Goal: Task Accomplishment & Management: Complete application form

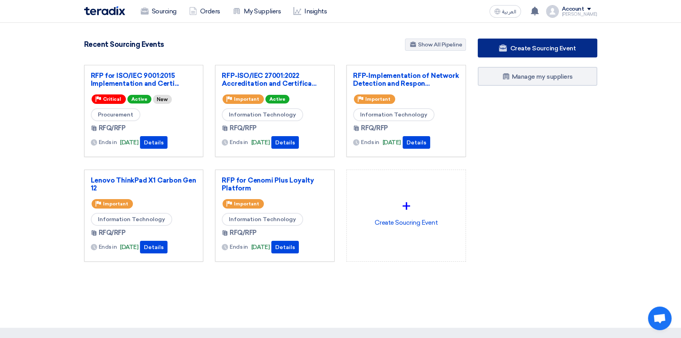
click at [525, 50] on span "Create Sourcing Event" at bounding box center [543, 47] width 66 height 7
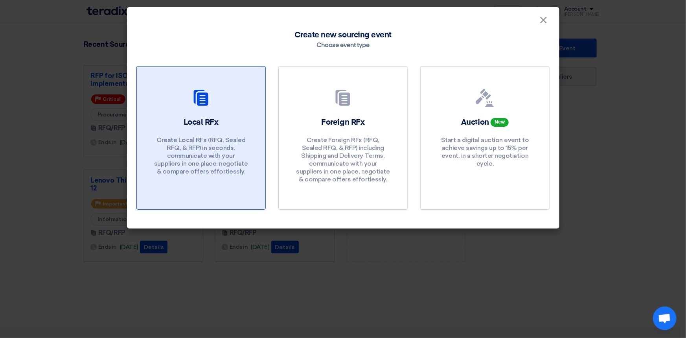
click at [211, 94] on div at bounding box center [201, 99] width 110 height 22
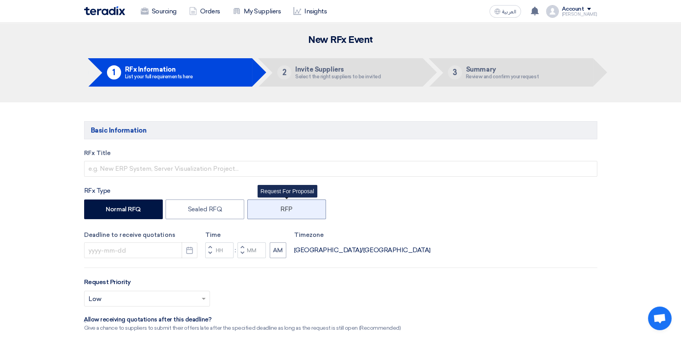
click at [312, 209] on label "RFP" at bounding box center [286, 209] width 79 height 20
click at [285, 209] on input "RFP" at bounding box center [282, 208] width 5 height 5
radio input "true"
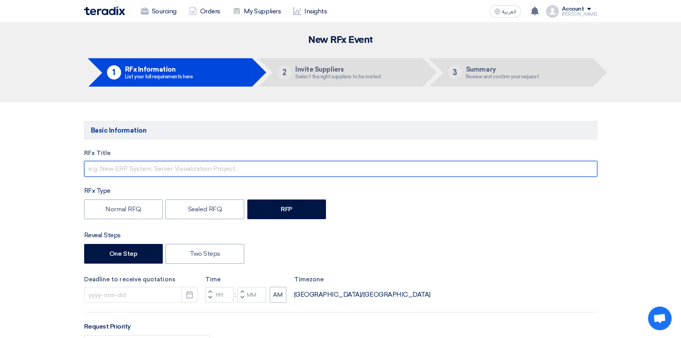
click at [169, 169] on input "text" at bounding box center [340, 169] width 513 height 16
type input "O"
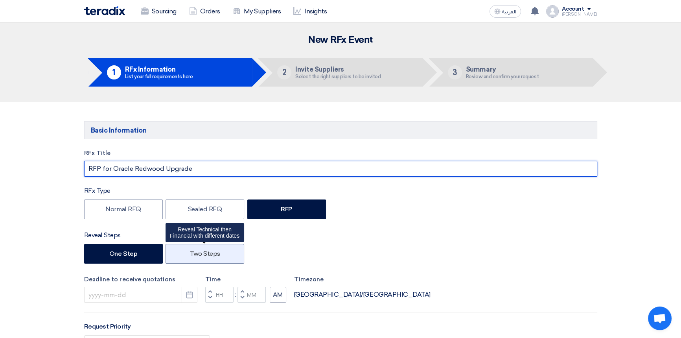
type input "RFP for Oracle Redwood Upgrade"
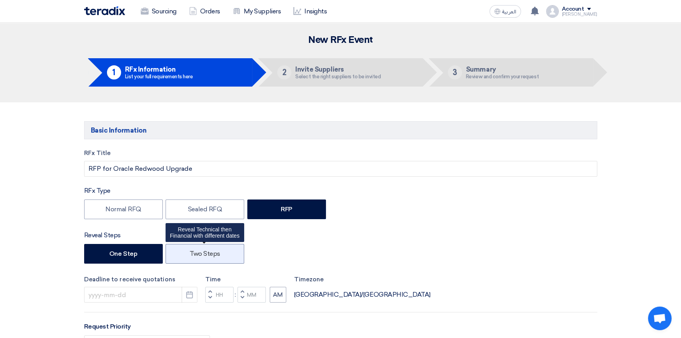
click at [206, 253] on label "Two Steps" at bounding box center [204, 254] width 79 height 20
click at [195, 253] on input "Two Steps" at bounding box center [191, 252] width 5 height 5
radio input "true"
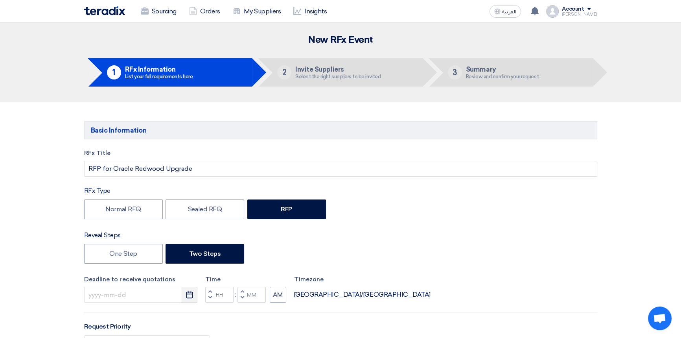
click at [189, 296] on icon "Pick a date" at bounding box center [189, 294] width 8 height 8
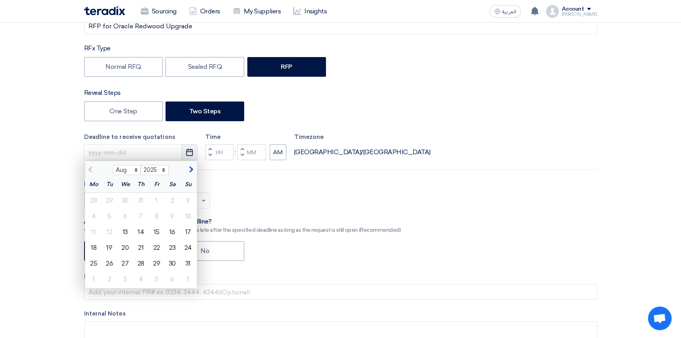
scroll to position [143, 0]
click at [124, 229] on div "13" at bounding box center [125, 232] width 16 height 16
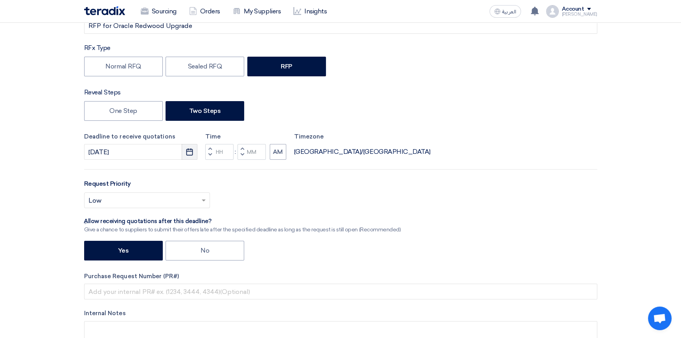
click at [188, 152] on icon "Pick a date" at bounding box center [189, 152] width 8 height 8
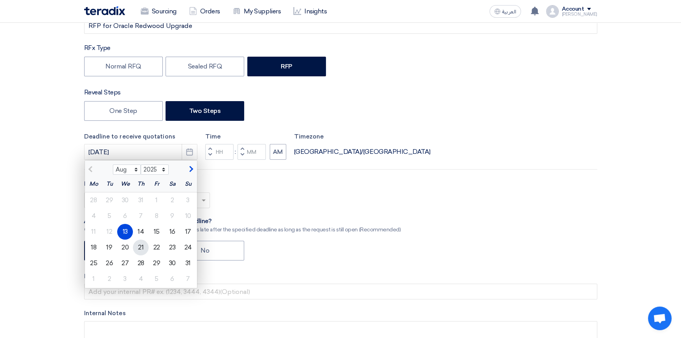
click at [142, 246] on div "21" at bounding box center [141, 247] width 16 height 16
type input "8/21/2025"
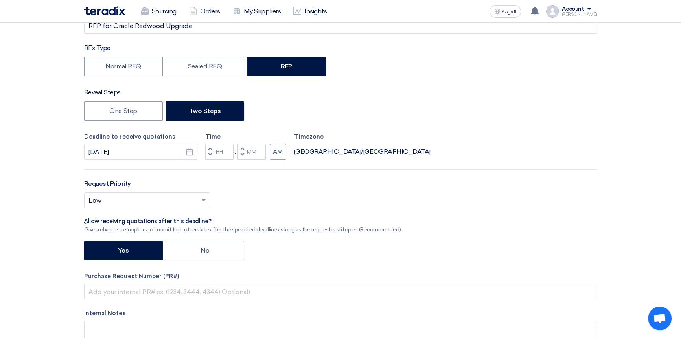
click at [208, 148] on span "button" at bounding box center [209, 148] width 3 height 5
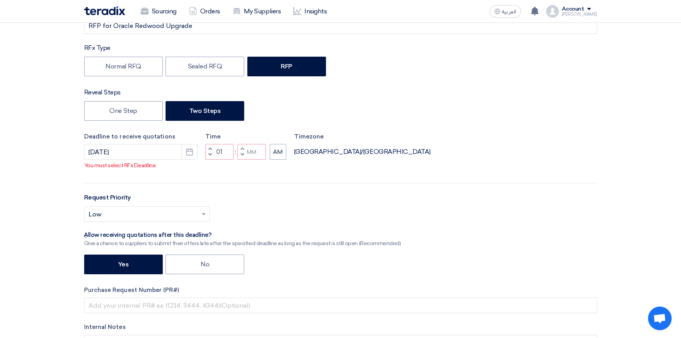
click at [208, 153] on span "button" at bounding box center [209, 154] width 3 height 5
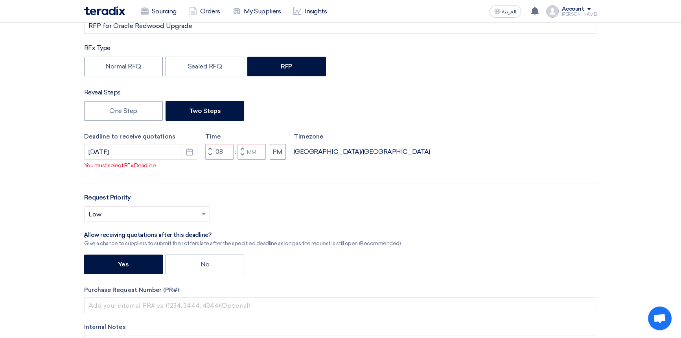
click at [208, 153] on span "button" at bounding box center [209, 154] width 3 height 5
click at [243, 154] on span "button" at bounding box center [241, 154] width 3 height 5
type input "05"
type input "59"
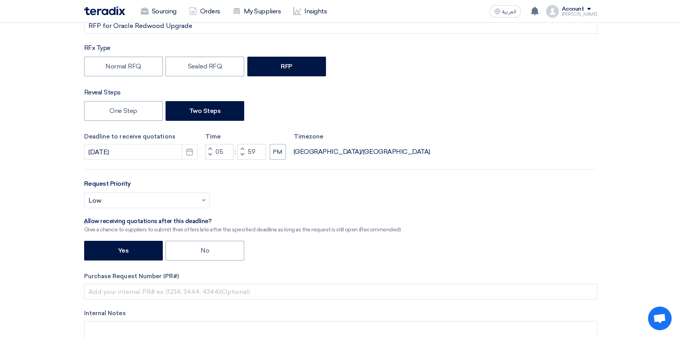
click at [242, 146] on span "button" at bounding box center [241, 148] width 3 height 5
type input "06"
type input "00"
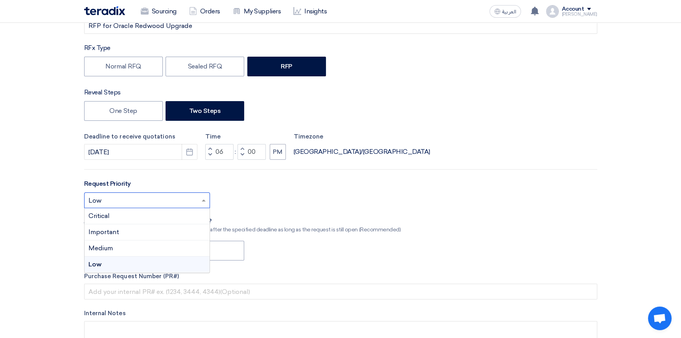
click at [142, 196] on input "text" at bounding box center [142, 201] width 109 height 13
click at [114, 234] on span "Important" at bounding box center [103, 231] width 31 height 7
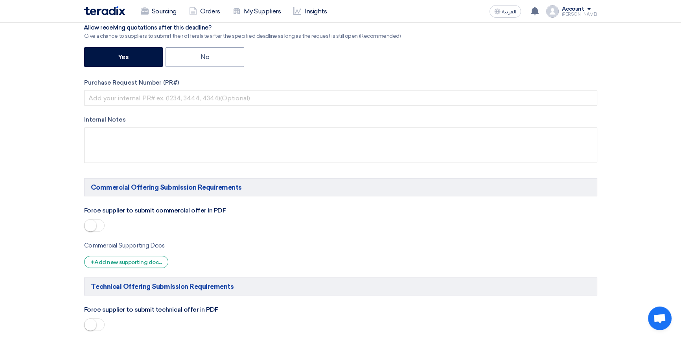
scroll to position [357, 0]
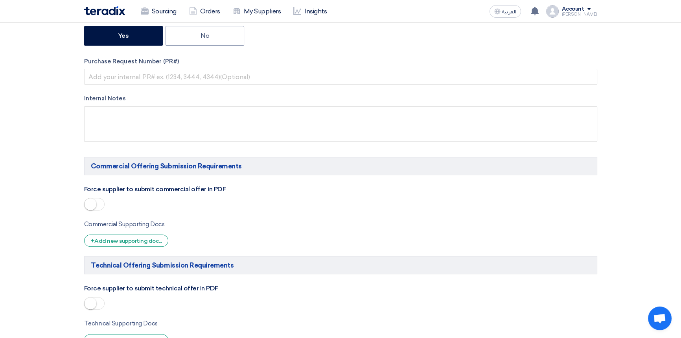
click at [99, 204] on span at bounding box center [94, 204] width 20 height 13
click at [98, 303] on span at bounding box center [94, 303] width 20 height 13
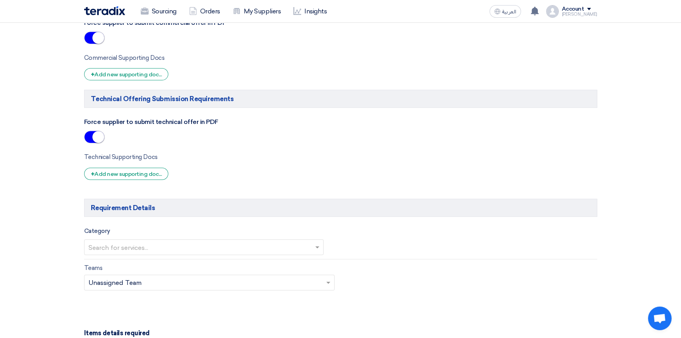
scroll to position [536, 0]
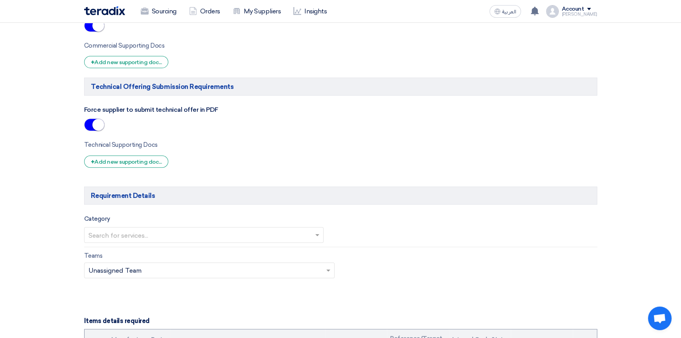
click at [176, 236] on input "text" at bounding box center [199, 235] width 223 height 13
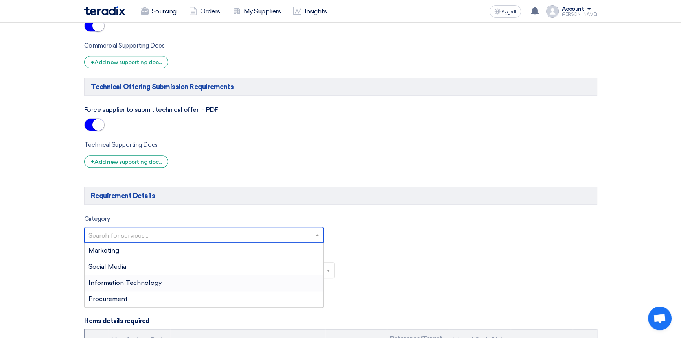
click at [114, 285] on span "Information Technology" at bounding box center [124, 282] width 73 height 7
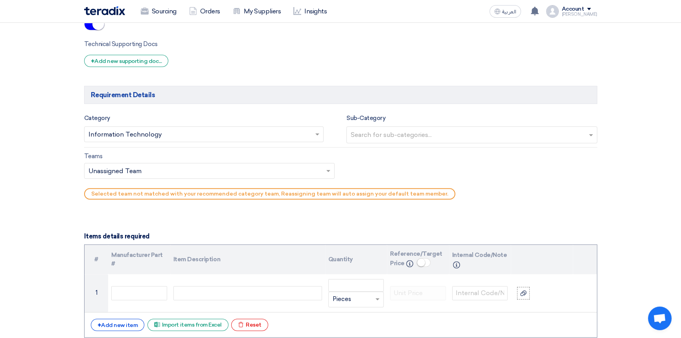
scroll to position [643, 0]
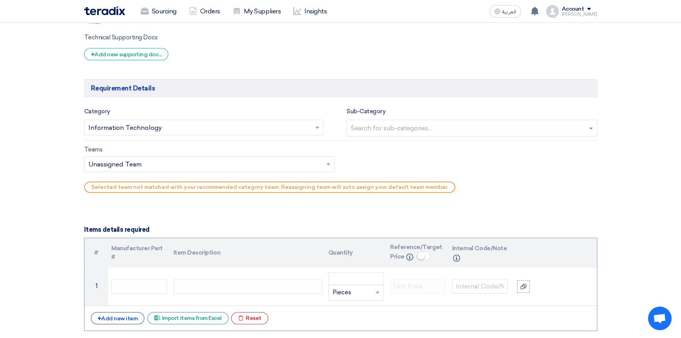
click at [365, 131] on input "text" at bounding box center [473, 128] width 244 height 13
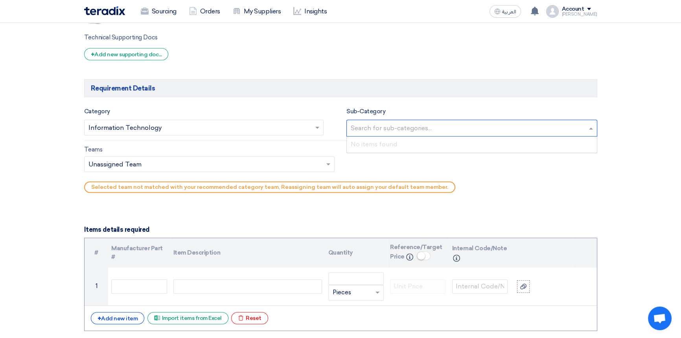
click at [365, 131] on input "text" at bounding box center [473, 128] width 244 height 13
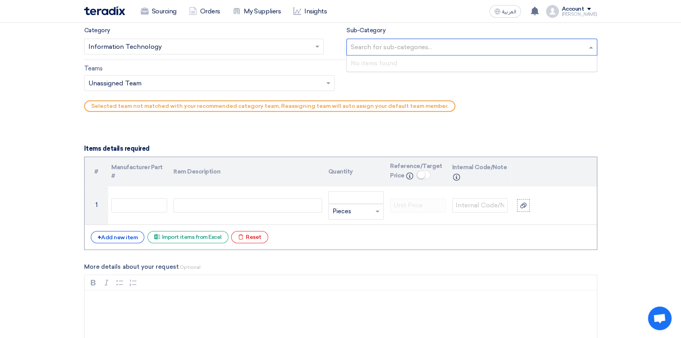
scroll to position [750, 0]
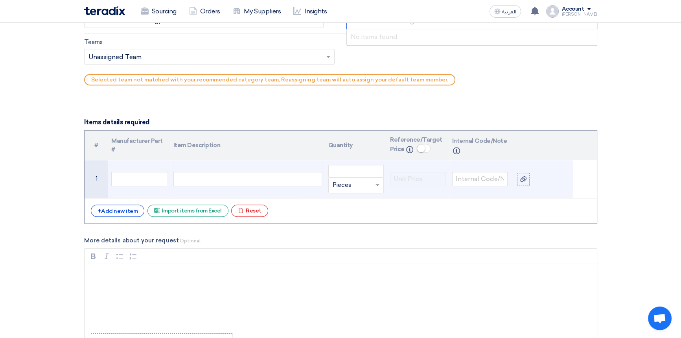
click at [208, 178] on div at bounding box center [247, 179] width 149 height 14
type input "1"
type input "Lumpsum"
click at [373, 202] on span "Add type... "Lumpsum"" at bounding box center [360, 200] width 57 height 7
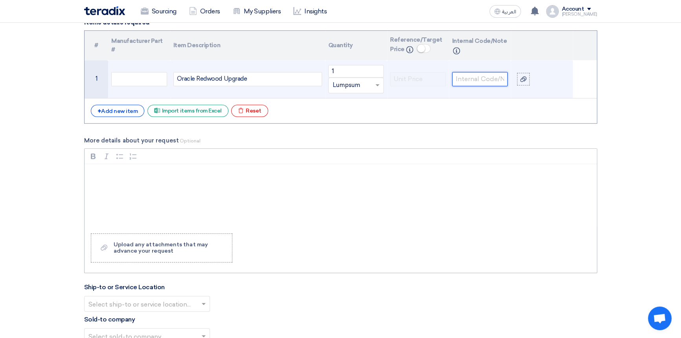
scroll to position [857, 0]
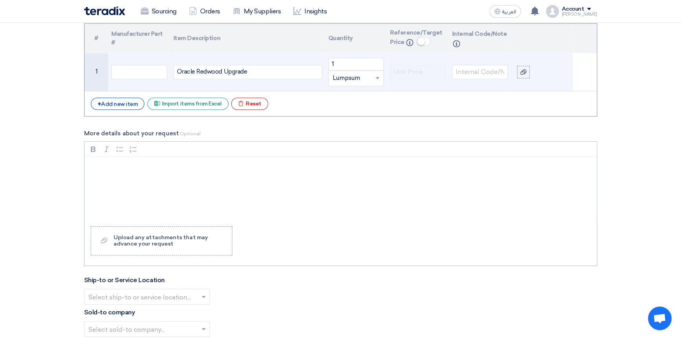
click at [105, 166] on p "Rich Text Editor, main" at bounding box center [343, 166] width 499 height 9
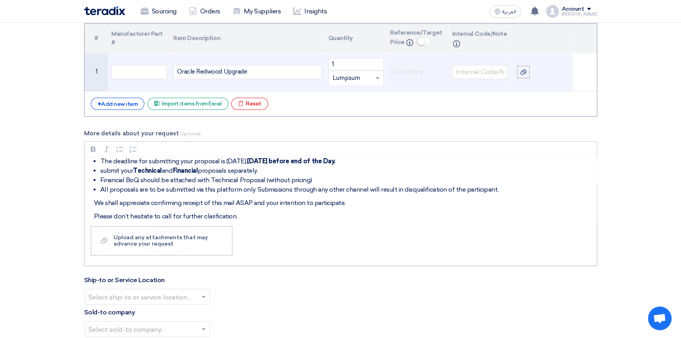
scroll to position [6, 0]
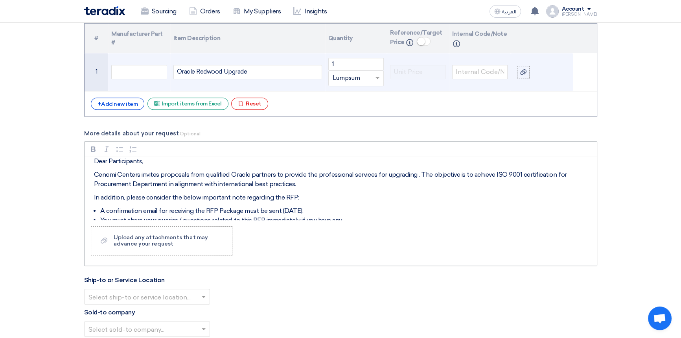
click at [414, 178] on p "Cenomi Centers invites proposals from qualified Oracle partners to provide the …" at bounding box center [343, 179] width 499 height 19
click at [415, 174] on p "Cenomi Centers invites proposals from qualified Oracle partners to provide the …" at bounding box center [343, 179] width 499 height 19
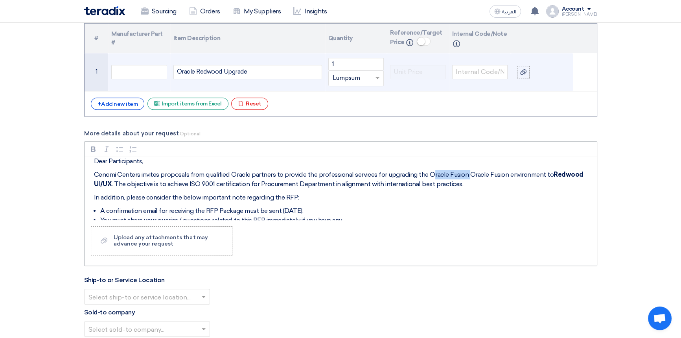
drag, startPoint x: 429, startPoint y: 173, endPoint x: 467, endPoint y: 174, distance: 38.5
click at [467, 174] on p "Cenomi Centers invites proposals from qualified Oracle partners to provide the …" at bounding box center [343, 179] width 499 height 19
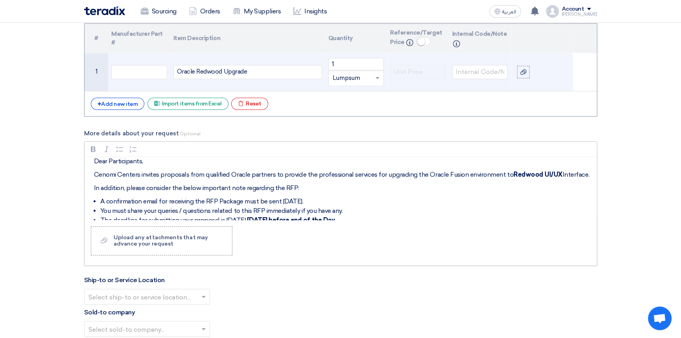
click at [570, 173] on p "Cenomi Centers invites proposals from qualified Oracle partners to provide the …" at bounding box center [343, 174] width 499 height 9
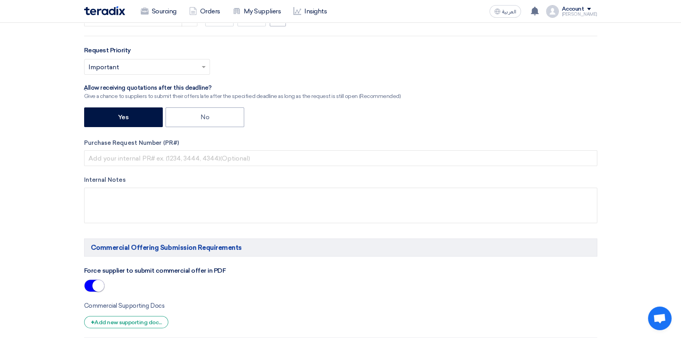
scroll to position [214, 0]
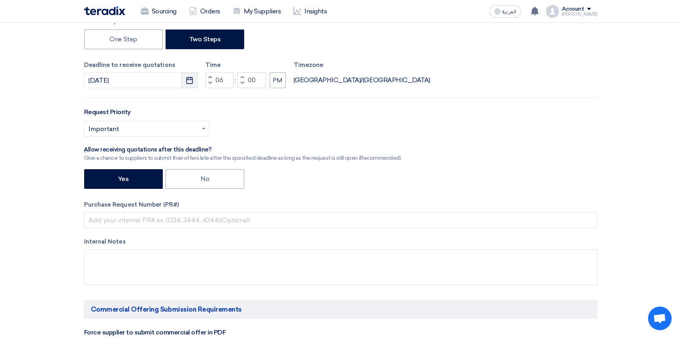
click at [188, 79] on icon "Pick a date" at bounding box center [189, 80] width 8 height 8
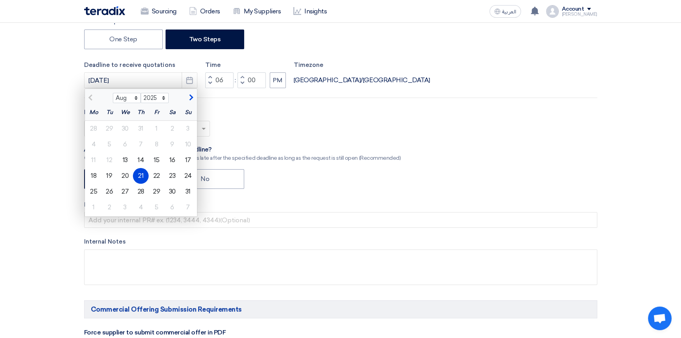
click at [248, 112] on div "Request Priority Select priority... × Important ×" at bounding box center [340, 124] width 513 height 35
click at [337, 124] on div "Select priority... × Important ×" at bounding box center [340, 132] width 513 height 22
click at [141, 176] on div "21" at bounding box center [141, 176] width 16 height 16
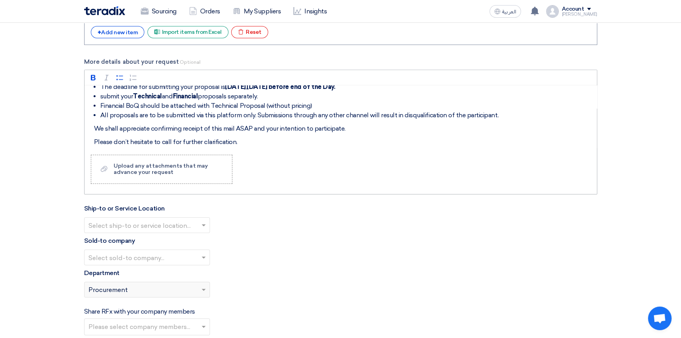
scroll to position [81, 0]
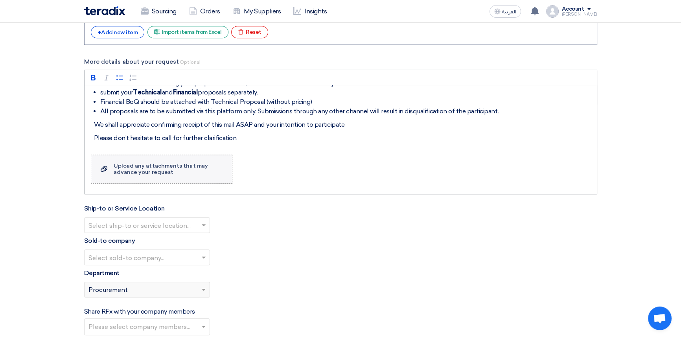
click at [189, 171] on div "Upload any attachments that may advance your request" at bounding box center [169, 169] width 110 height 13
click at [0, 0] on input "Upload a file Upload any attachments that may advance your request" at bounding box center [0, 0] width 0 height 0
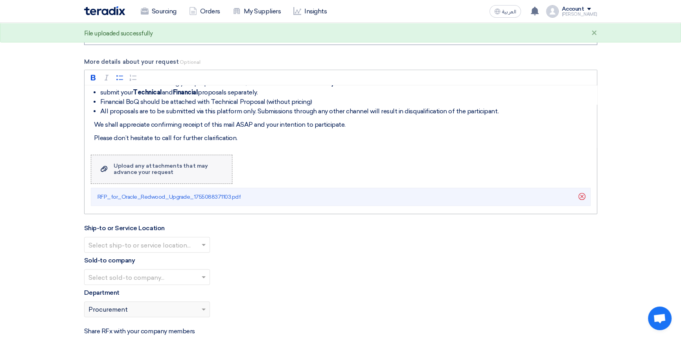
click at [145, 168] on div "Upload any attachments that may advance your request" at bounding box center [169, 169] width 110 height 13
click at [0, 0] on input "Upload a file Upload any attachments that may advance your request" at bounding box center [0, 0] width 0 height 0
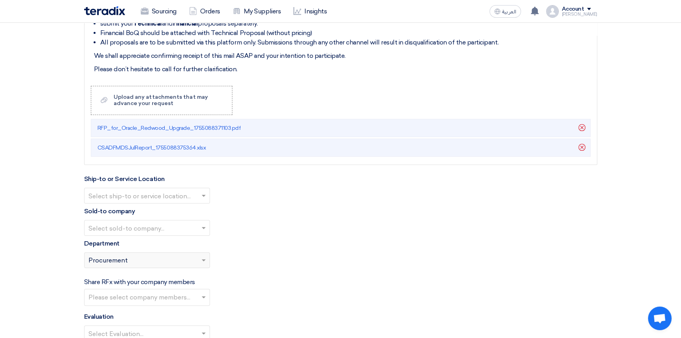
scroll to position [1000, 0]
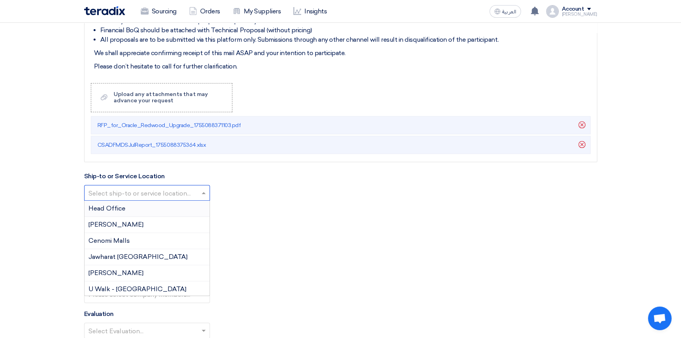
click at [149, 190] on input "text" at bounding box center [142, 193] width 109 height 13
click at [105, 207] on span "Head Office" at bounding box center [106, 207] width 37 height 7
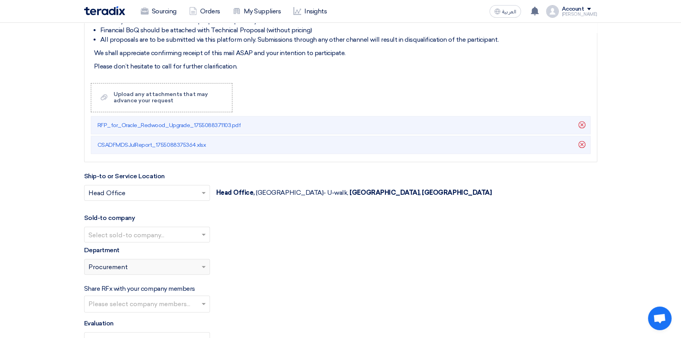
click at [136, 236] on input "text" at bounding box center [142, 234] width 109 height 13
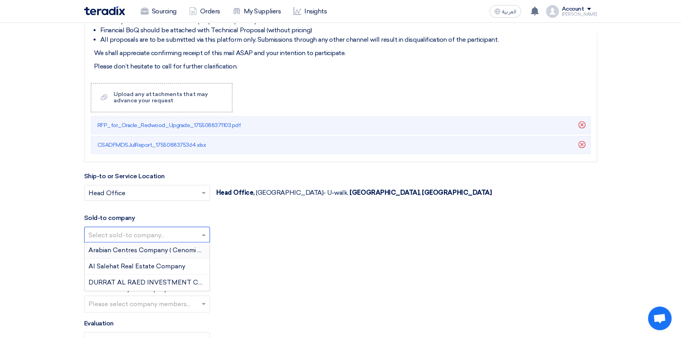
click at [134, 248] on span "Arabian Centres Company ( Cenomi Centres)" at bounding box center [155, 249] width 135 height 7
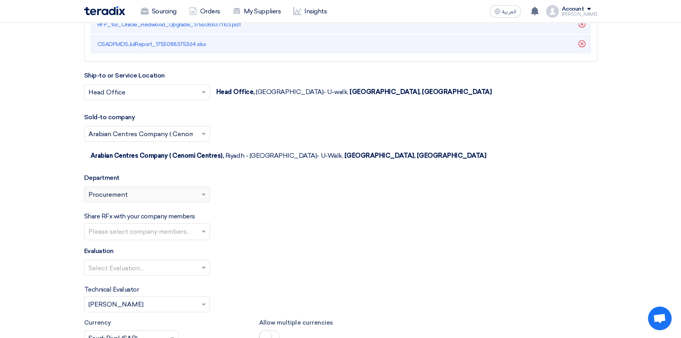
scroll to position [1107, 0]
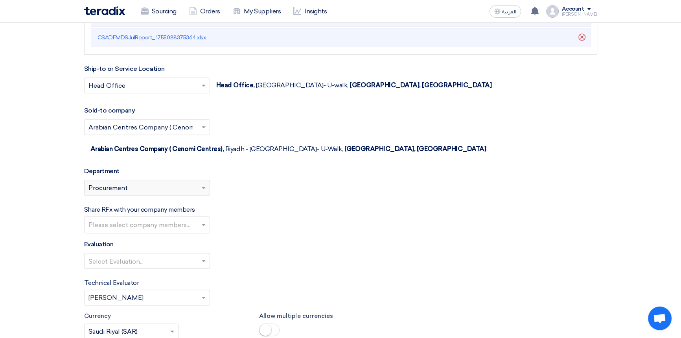
click at [114, 183] on span "Procurement" at bounding box center [107, 187] width 39 height 9
click at [152, 183] on div "Please select department... × Procurement" at bounding box center [141, 187] width 115 height 9
click at [207, 183] on span at bounding box center [205, 187] width 10 height 9
click at [202, 183] on span at bounding box center [205, 187] width 10 height 9
click at [159, 183] on div "Please select department... × Procurement" at bounding box center [141, 187] width 115 height 9
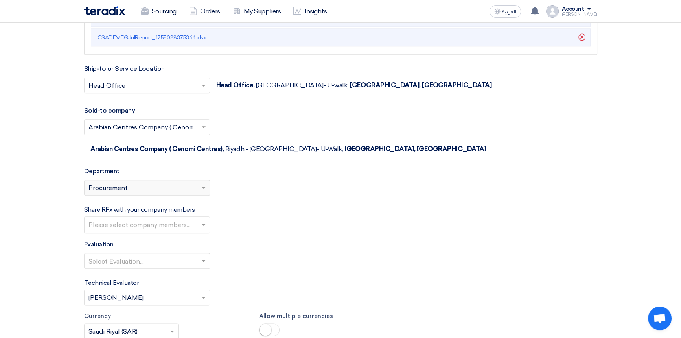
click at [159, 183] on div "Please select department... × Procurement" at bounding box center [141, 187] width 115 height 9
click at [189, 183] on div "Please select department... × Procurement" at bounding box center [141, 187] width 115 height 9
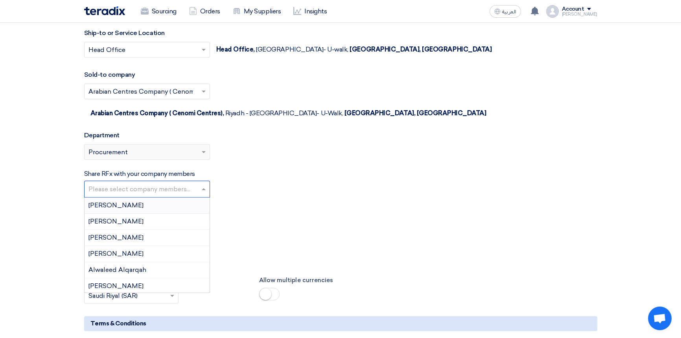
click at [125, 183] on input "text" at bounding box center [147, 189] width 119 height 13
type input "mo"
click at [117, 201] on span "Mohamed Saleh" at bounding box center [115, 204] width 55 height 7
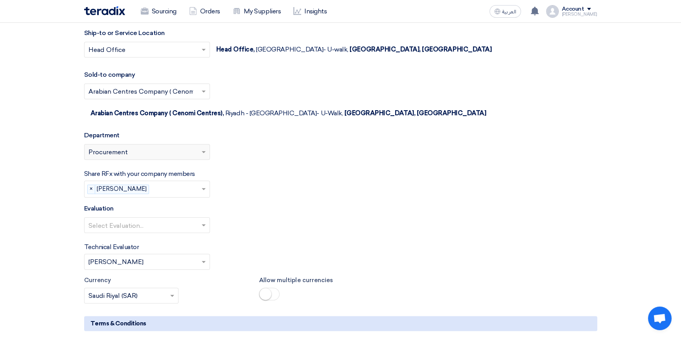
click at [128, 219] on input "text" at bounding box center [142, 225] width 109 height 13
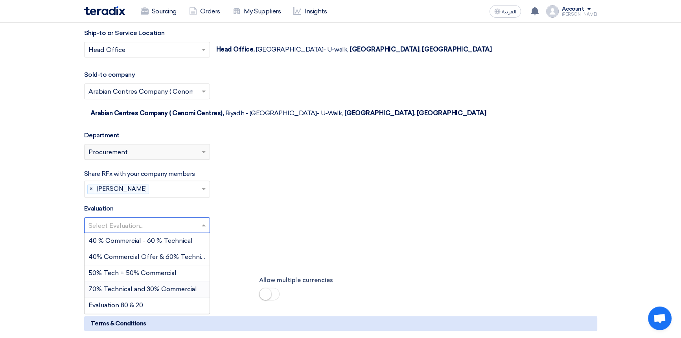
click at [119, 281] on div "70% Technical and 30% Commercial" at bounding box center [146, 289] width 125 height 16
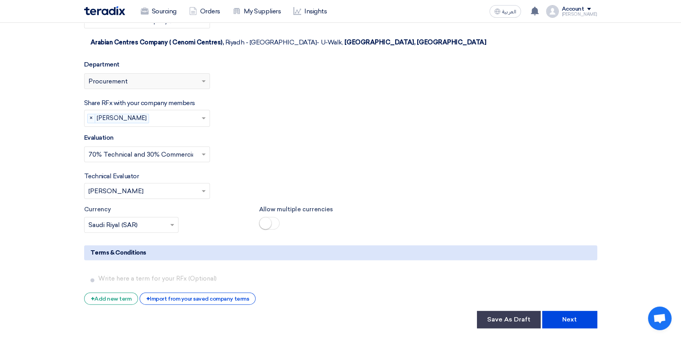
scroll to position [1214, 0]
click at [130, 184] on input "text" at bounding box center [142, 190] width 109 height 13
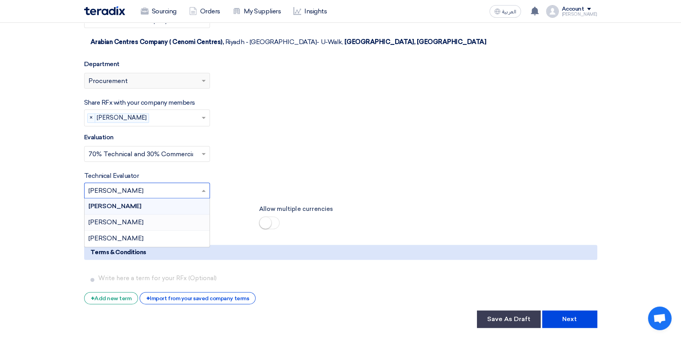
click at [123, 218] on span "Mohamed Saleh" at bounding box center [115, 221] width 55 height 7
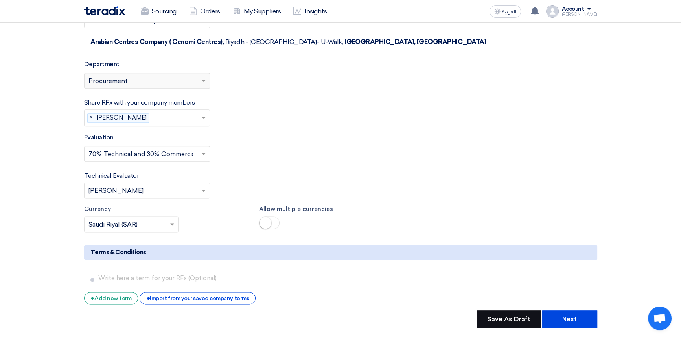
click at [506, 310] on button "Save As Draft" at bounding box center [509, 318] width 64 height 17
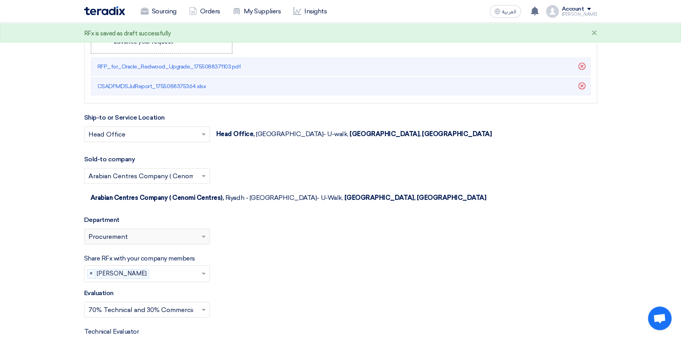
scroll to position [1036, 0]
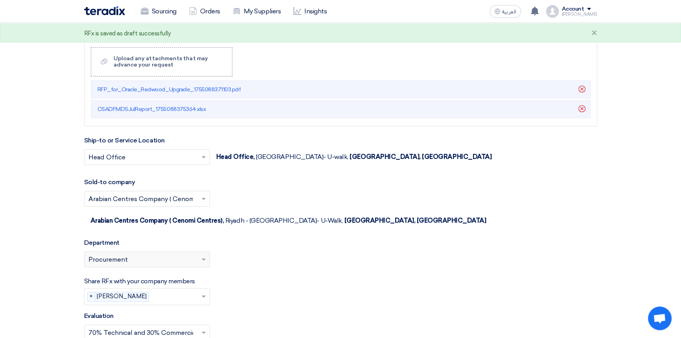
click at [123, 255] on span "Procurement" at bounding box center [107, 259] width 39 height 9
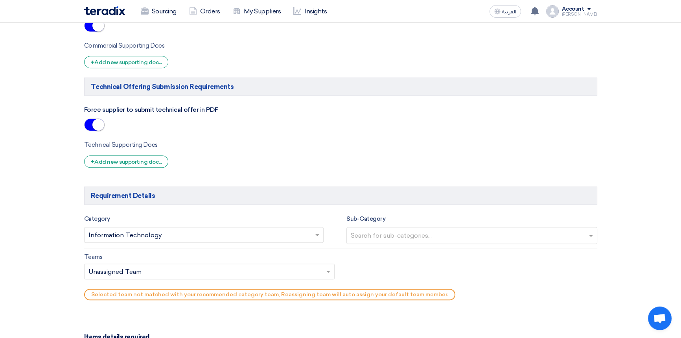
scroll to position [571, 0]
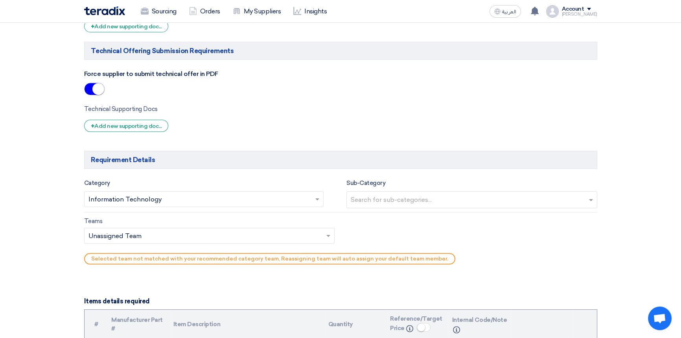
click at [234, 199] on input "text" at bounding box center [199, 199] width 223 height 13
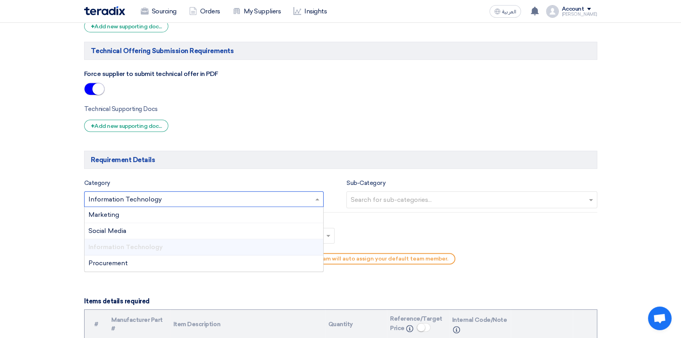
click at [234, 199] on input "text" at bounding box center [199, 199] width 223 height 13
click at [141, 246] on span "Information Technology" at bounding box center [125, 246] width 74 height 7
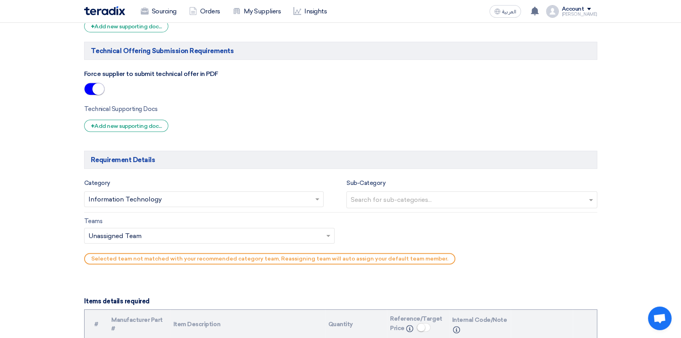
click at [226, 173] on form "Basic Information RFx Title RFP for Oracle Redwood Upgrade RFx Type Normal RFQ …" at bounding box center [340, 260] width 513 height 1421
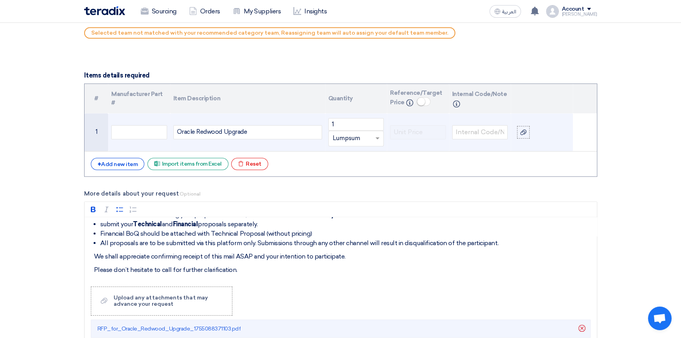
scroll to position [786, 0]
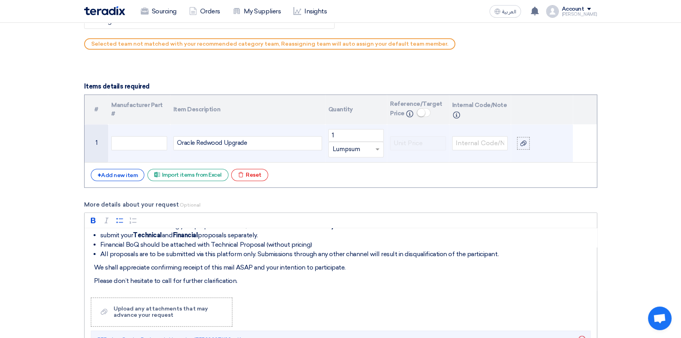
click at [215, 255] on li "All proposals are to be submitted via this platform only. Submissions through a…" at bounding box center [346, 253] width 492 height 9
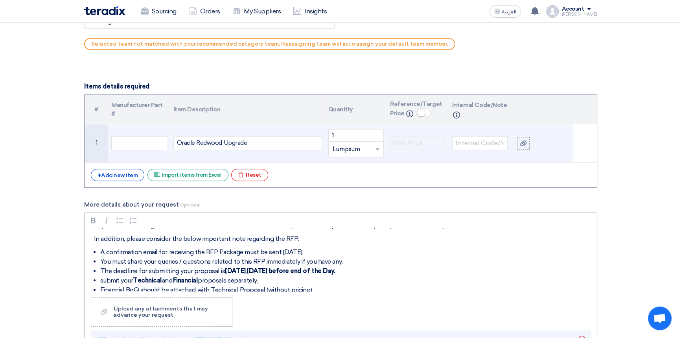
scroll to position [35, 0]
click at [100, 281] on li "submit your Technical and Financial proposals separately." at bounding box center [346, 280] width 492 height 9
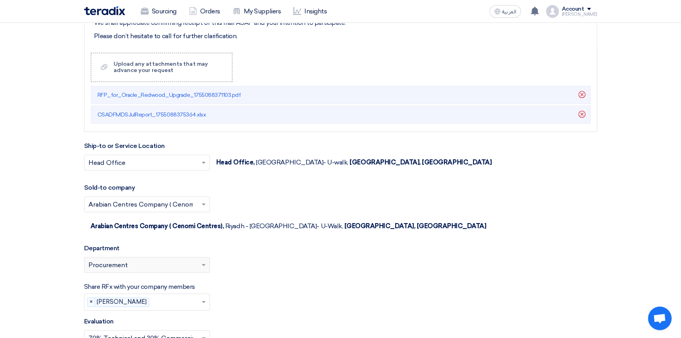
scroll to position [1036, 0]
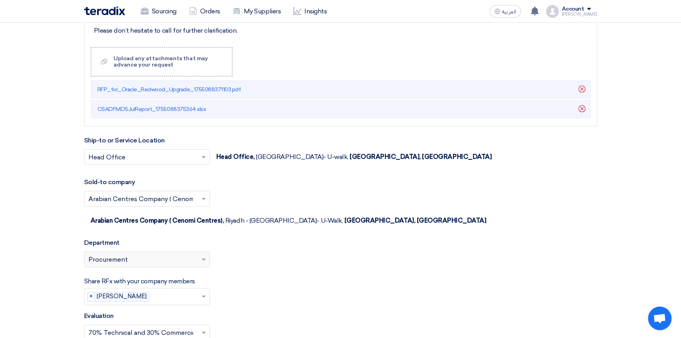
click at [136, 254] on div "Please select department... × Procurement" at bounding box center [141, 258] width 115 height 9
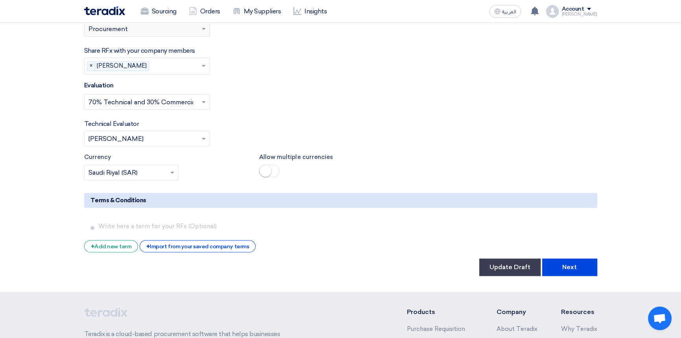
scroll to position [1286, 0]
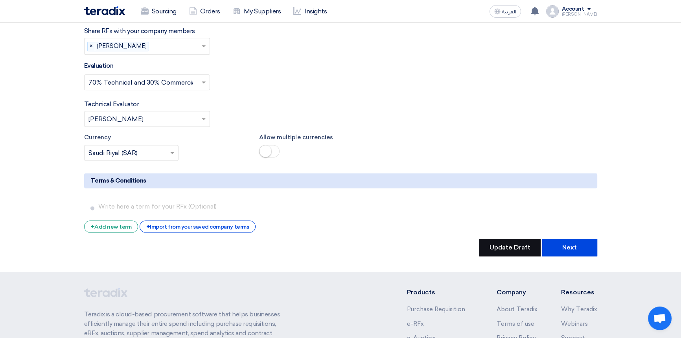
click at [509, 239] on button "Update Draft" at bounding box center [509, 247] width 61 height 17
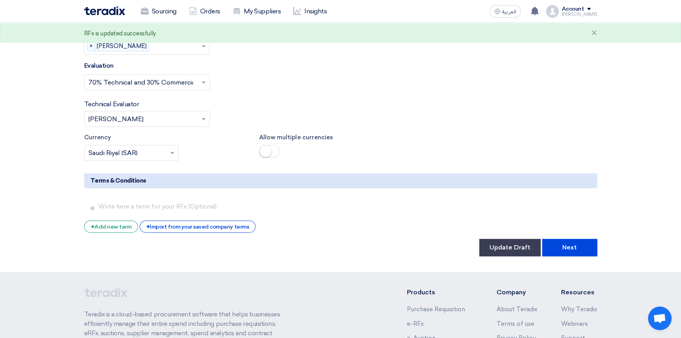
click at [275, 145] on span at bounding box center [269, 151] width 20 height 13
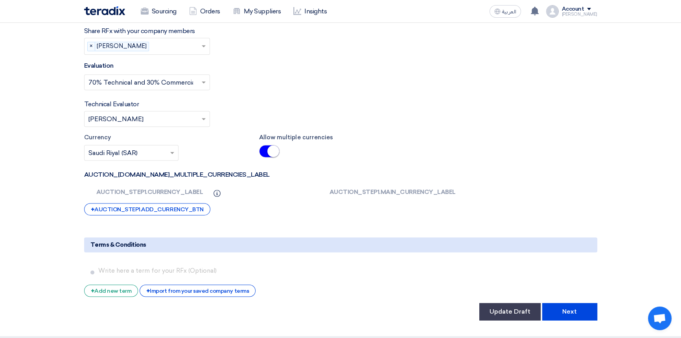
click at [262, 145] on span at bounding box center [269, 151] width 20 height 13
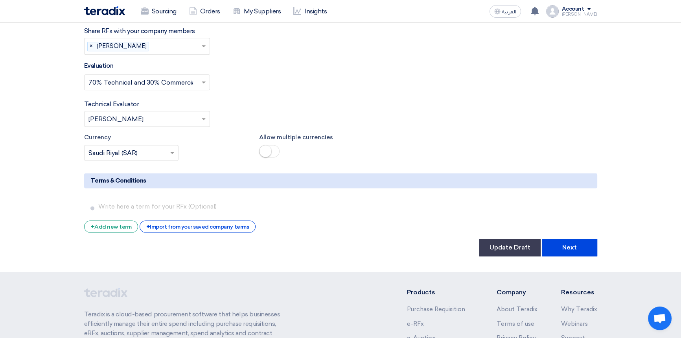
click at [274, 145] on span at bounding box center [269, 151] width 20 height 13
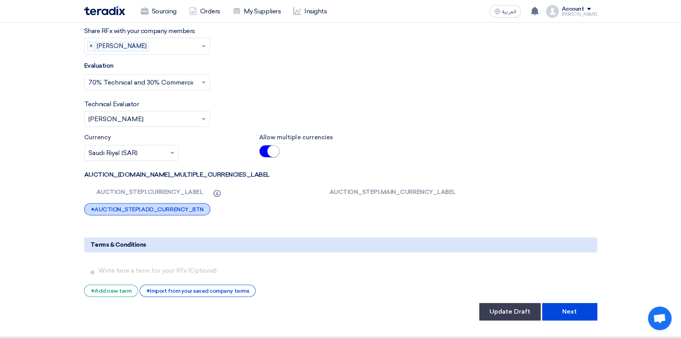
click at [128, 203] on div "+ AUCTION_STEP1.ADD_CURRENCY_BTN" at bounding box center [147, 209] width 126 height 12
click at [155, 203] on div "+ AUCTION_STEP1.ADD_CURRENCY_BTN" at bounding box center [147, 209] width 126 height 12
click at [152, 203] on div "+ AUCTION_STEP1.ADD_CURRENCY_BTN" at bounding box center [147, 209] width 126 height 12
click at [92, 206] on span "+" at bounding box center [93, 209] width 4 height 7
click at [261, 145] on span at bounding box center [269, 151] width 20 height 13
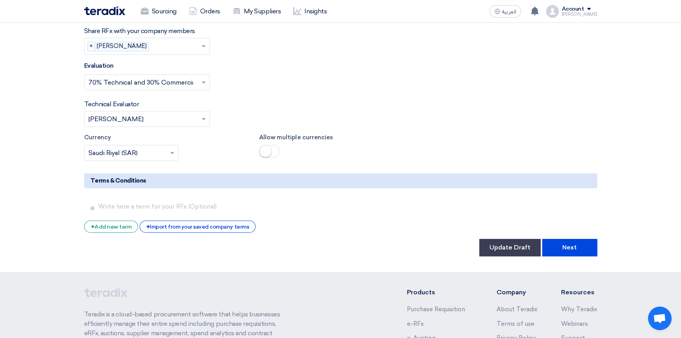
click at [274, 145] on span at bounding box center [269, 151] width 20 height 13
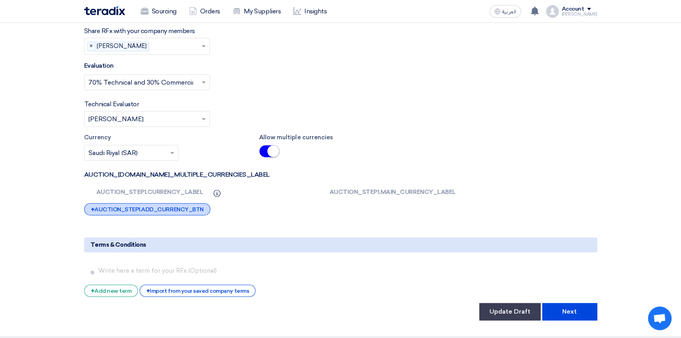
click at [157, 203] on div "+ AUCTION_STEP1.ADD_CURRENCY_BTN" at bounding box center [147, 209] width 126 height 12
click at [217, 189] on icon "Info" at bounding box center [216, 192] width 7 height 7
click at [135, 181] on th "AUCTION_STEP1.CURRENCY_LABEL" at bounding box center [148, 192] width 116 height 22
click at [351, 181] on th "AUCTION_STEP1.MAIN_CURRENCY_LABEL" at bounding box center [381, 192] width 116 height 22
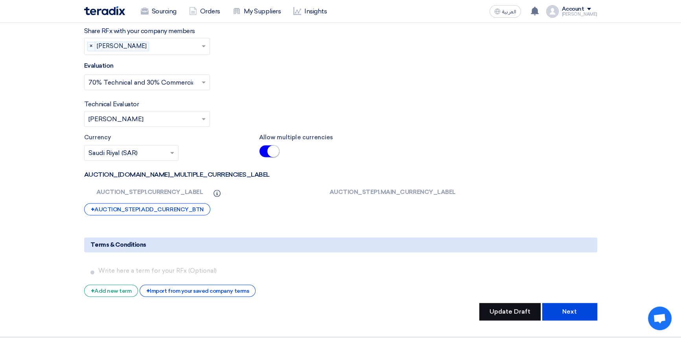
click at [520, 303] on button "Update Draft" at bounding box center [509, 311] width 61 height 17
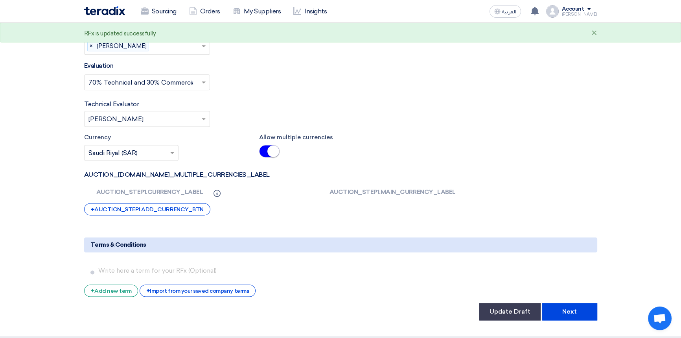
click at [180, 203] on div "+ AUCTION_STEP1.ADD_CURRENCY_BTN" at bounding box center [147, 209] width 126 height 12
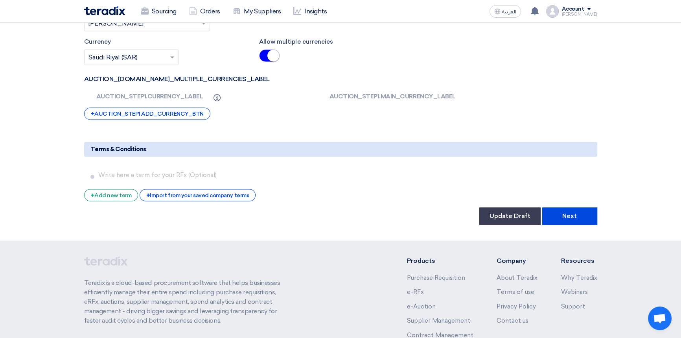
scroll to position [1442, 0]
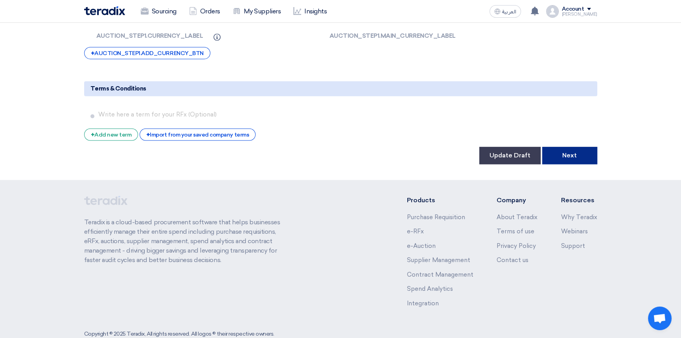
click at [569, 147] on button "Next" at bounding box center [569, 155] width 55 height 17
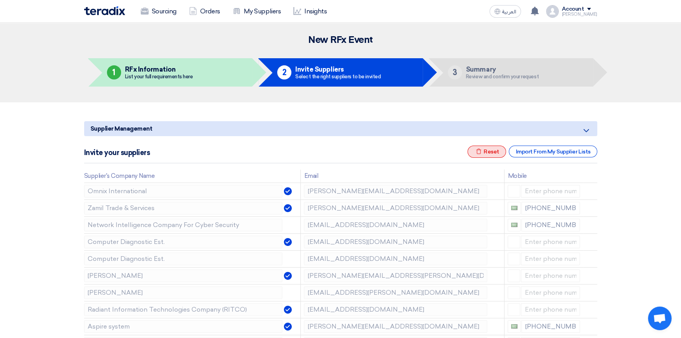
click at [492, 152] on div "Excel file Reset" at bounding box center [486, 151] width 39 height 12
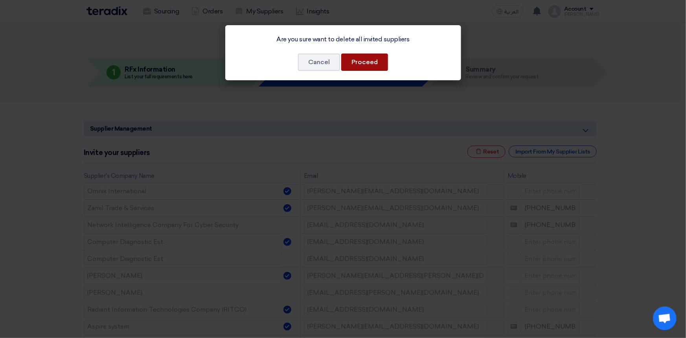
click at [369, 69] on button "Proceed" at bounding box center [364, 61] width 47 height 17
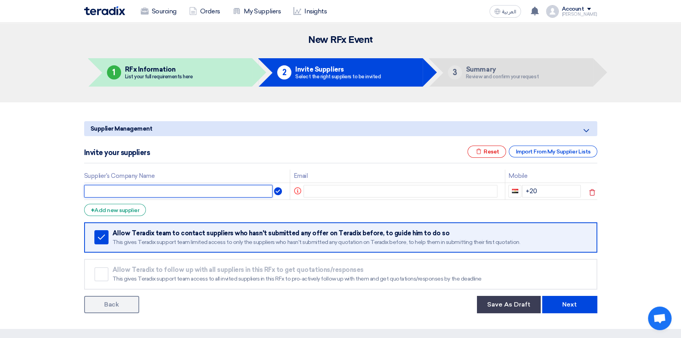
click at [146, 189] on input "text" at bounding box center [178, 191] width 189 height 13
paste input "4iApps"
type input "4iApps"
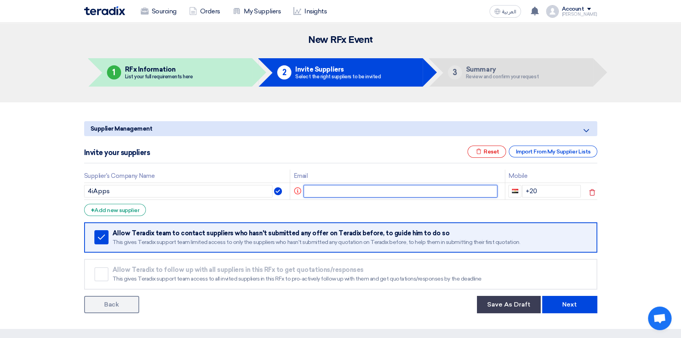
paste input "Vineeth.m@4iapps.com"
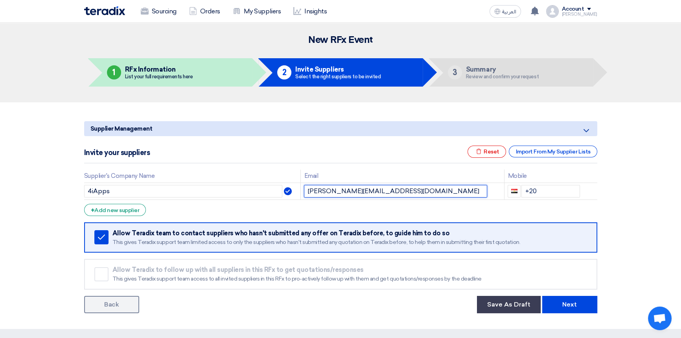
type input "Vineeth.m@4iapps.com"
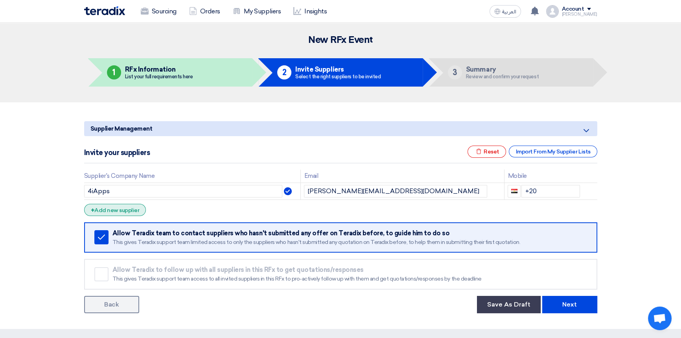
click at [122, 210] on div "+ Add new supplier" at bounding box center [115, 210] width 62 height 12
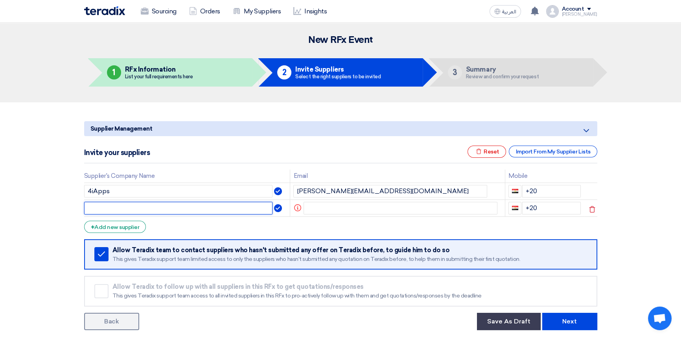
click at [112, 204] on input "text" at bounding box center [178, 208] width 189 height 13
paste input "Shahgaron"
type input "Shahgaron"
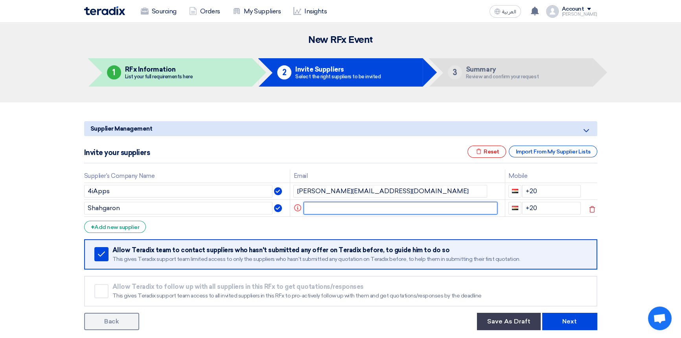
click at [335, 206] on input "text" at bounding box center [400, 208] width 194 height 13
paste input "ahmed.eldeeb@shahgaron.com"
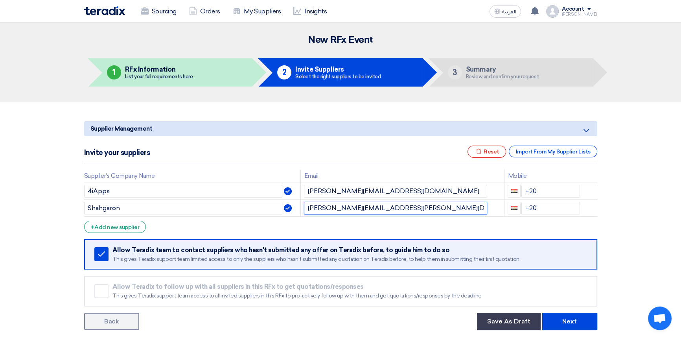
type input "ahmed.eldeeb@shahgaron.com"
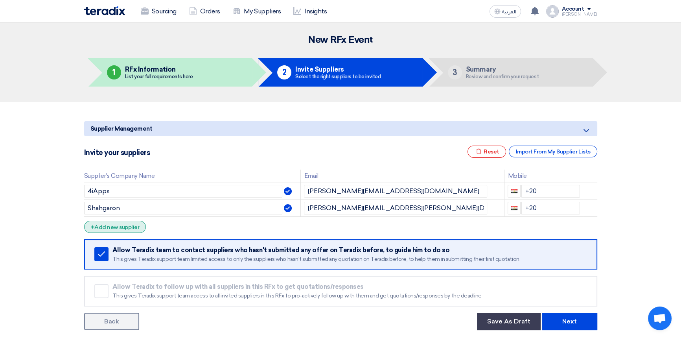
click at [118, 228] on div "+ Add new supplier" at bounding box center [115, 226] width 62 height 12
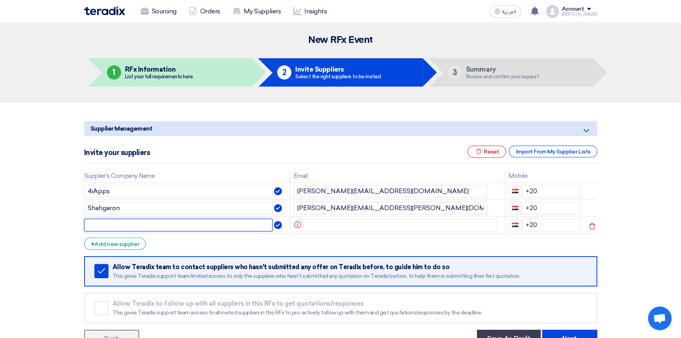
click at [143, 220] on input "text" at bounding box center [178, 224] width 189 height 13
paste input "Software Consultancy"
type input "Software Consultancy"
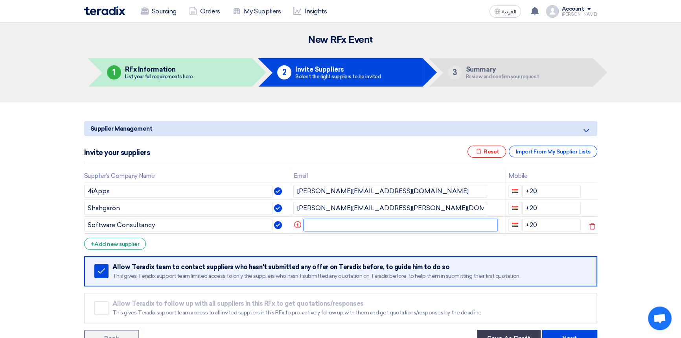
click at [341, 223] on input "text" at bounding box center [400, 224] width 194 height 13
click at [402, 226] on input "text" at bounding box center [400, 224] width 194 height 13
paste input "Sadeq.Laqa@sc.com.jo"
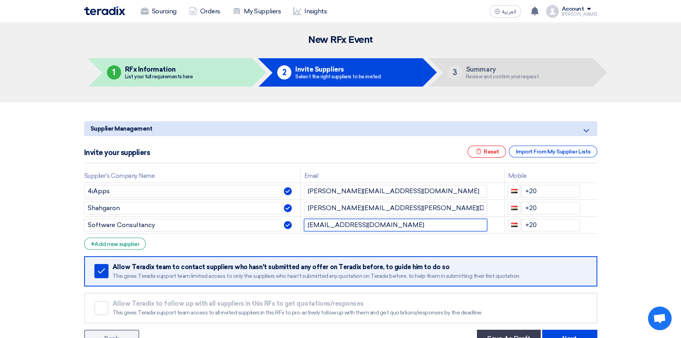
type input "Sadeq.Laqa@sc.com.jo"
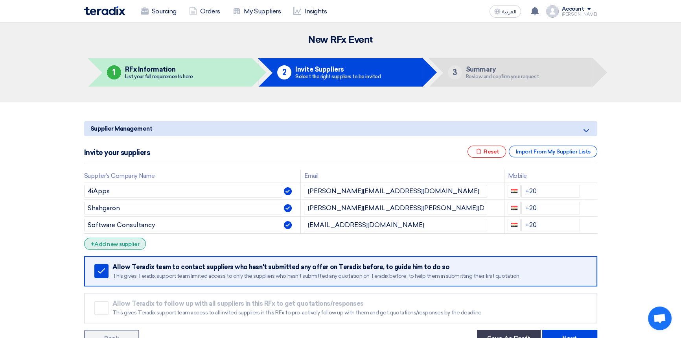
click at [110, 244] on div "+ Add new supplier" at bounding box center [115, 243] width 62 height 12
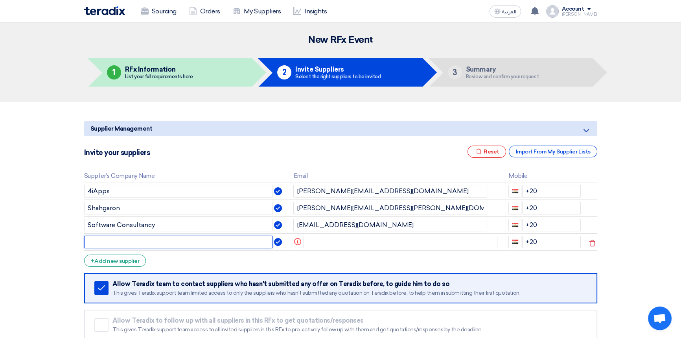
click at [116, 236] on input "text" at bounding box center [178, 241] width 189 height 13
click at [129, 242] on input "text" at bounding box center [178, 241] width 189 height 13
paste input "Trinamix"
type input "Trinamix"
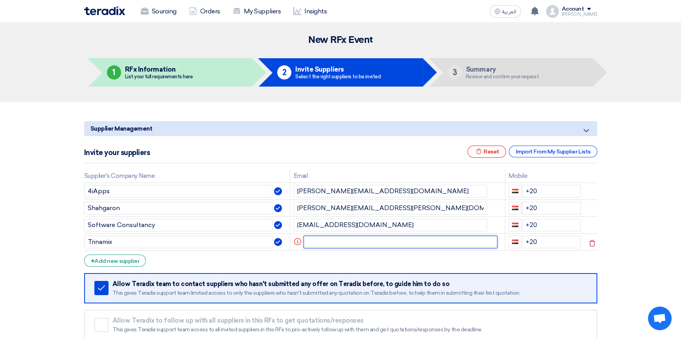
click at [318, 241] on input "text" at bounding box center [400, 241] width 194 height 13
paste input "khalil.alhindwan@trinamix.com"
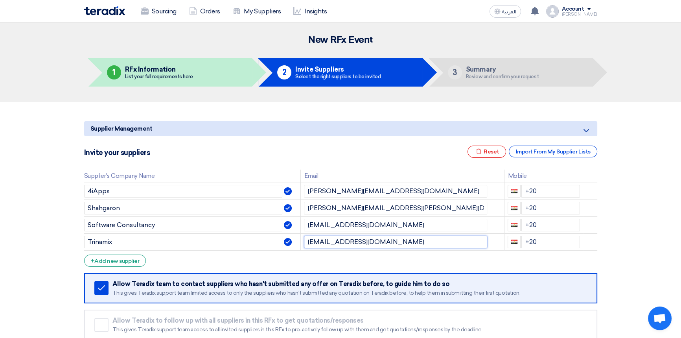
type input "khalil.alhindwan@trinamix.com"
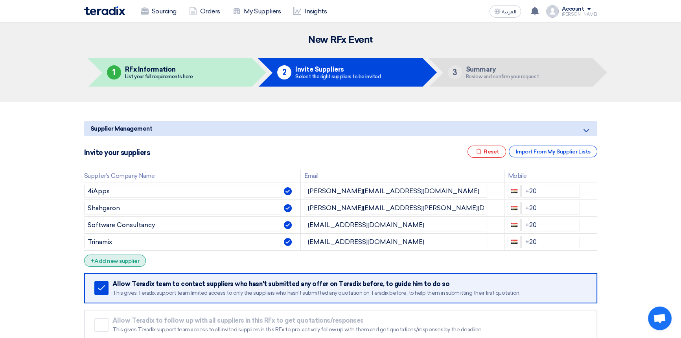
click at [129, 258] on div "+ Add new supplier" at bounding box center [115, 260] width 62 height 12
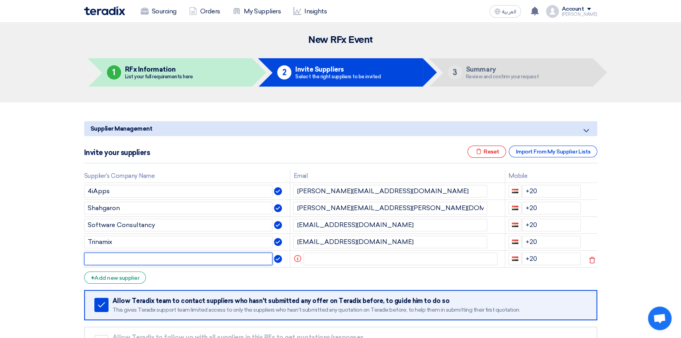
click at [119, 255] on input "text" at bounding box center [178, 258] width 189 height 13
click at [114, 253] on input "text" at bounding box center [178, 258] width 189 height 13
paste input "The Cloudors"
type input "The Cloudors"
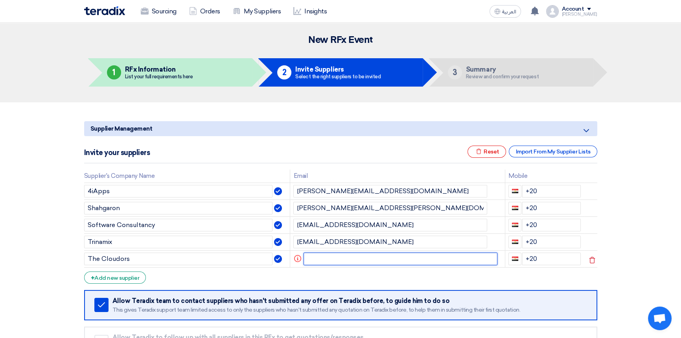
click at [331, 260] on input "text" at bounding box center [400, 258] width 194 height 13
paste input "Mourad_Samy@thecloudors.com"
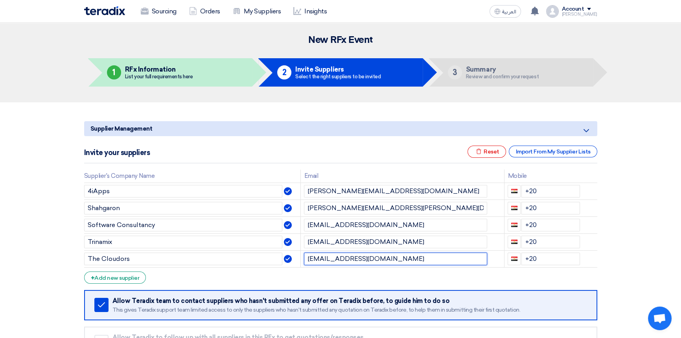
type input "Mourad_Samy@thecloudors.com"
click at [531, 279] on form "Supplier Management Minimize/Maximize Category Invite your suppliers Excel file…" at bounding box center [340, 250] width 513 height 259
click at [613, 125] on section "Supplier Management Minimize/Maximize Category Invite your suppliers Excel file…" at bounding box center [340, 249] width 681 height 294
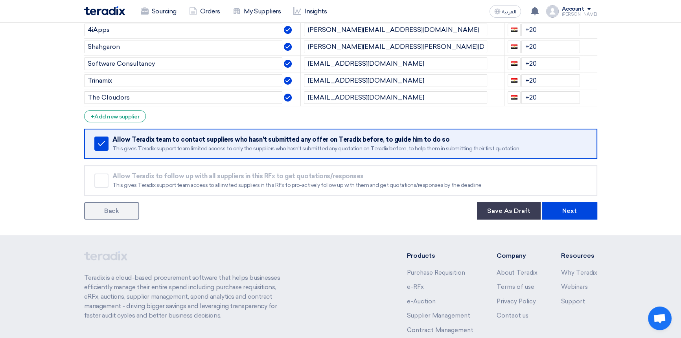
scroll to position [235, 0]
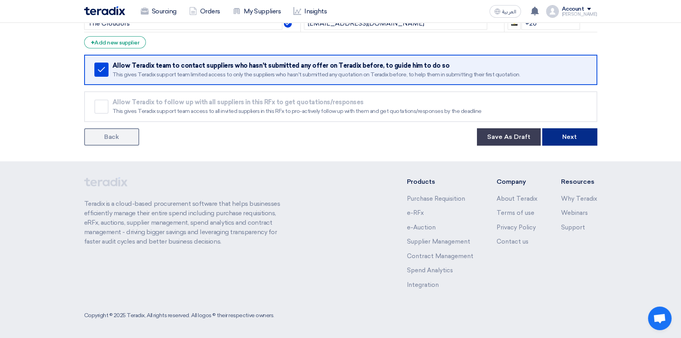
click at [574, 139] on button "Next" at bounding box center [569, 136] width 55 height 17
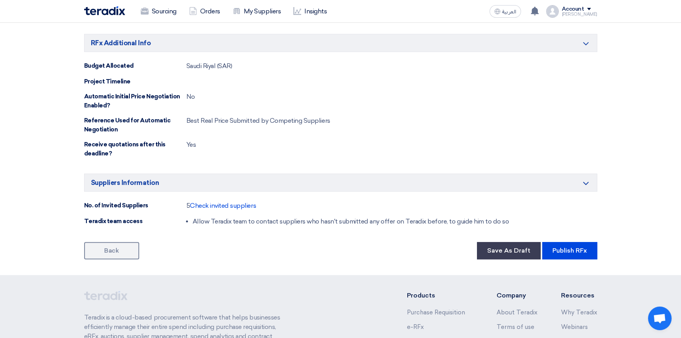
scroll to position [536, 0]
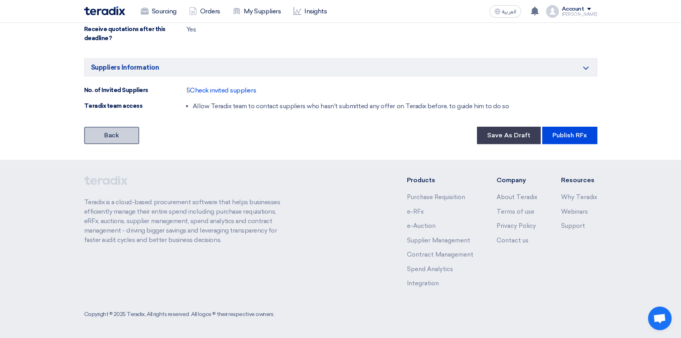
click at [112, 140] on link "Back" at bounding box center [111, 135] width 55 height 17
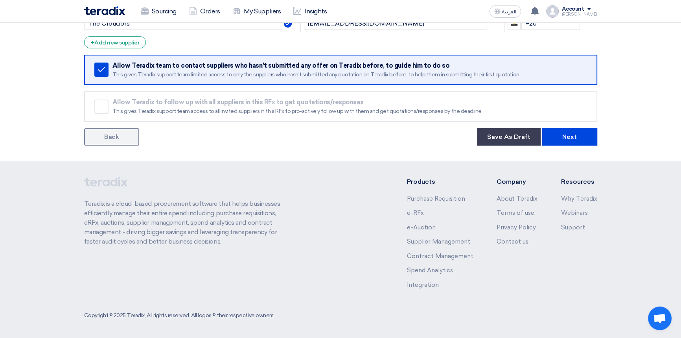
click at [112, 140] on link "Back" at bounding box center [111, 136] width 55 height 17
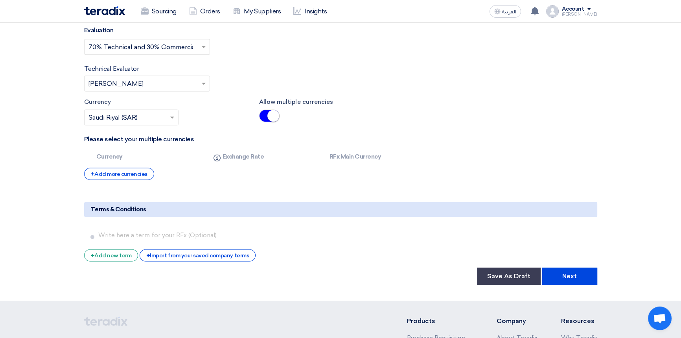
scroll to position [1322, 0]
click at [577, 267] on button "Next" at bounding box center [569, 275] width 55 height 17
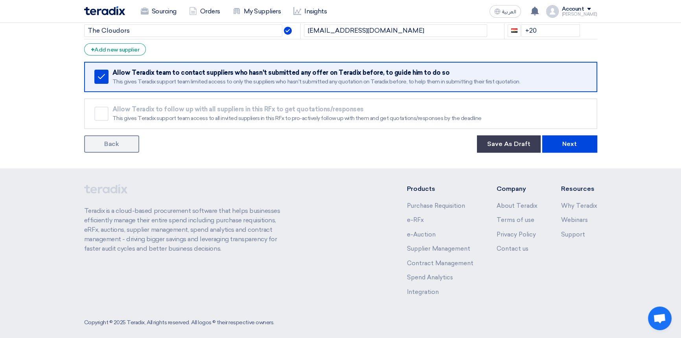
scroll to position [235, 0]
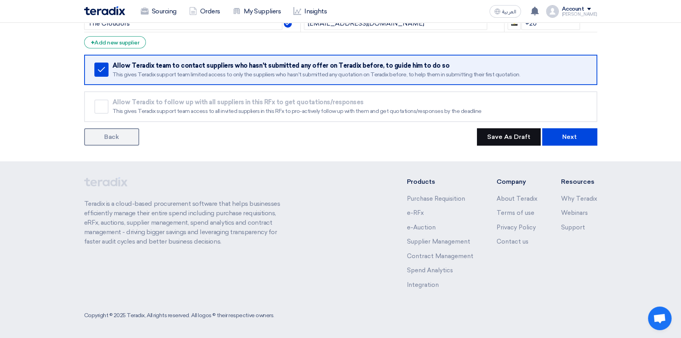
click at [488, 134] on button "Save As Draft" at bounding box center [509, 136] width 64 height 17
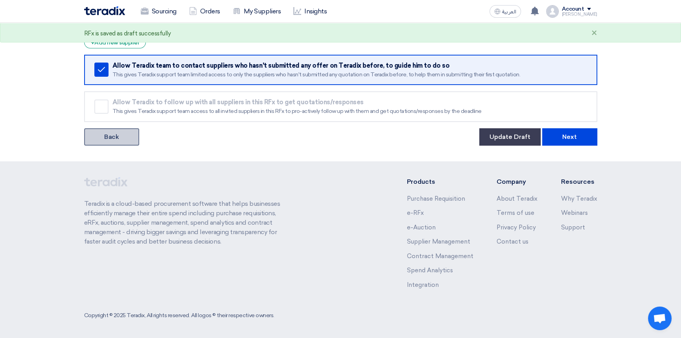
click at [117, 135] on link "Back" at bounding box center [111, 136] width 55 height 17
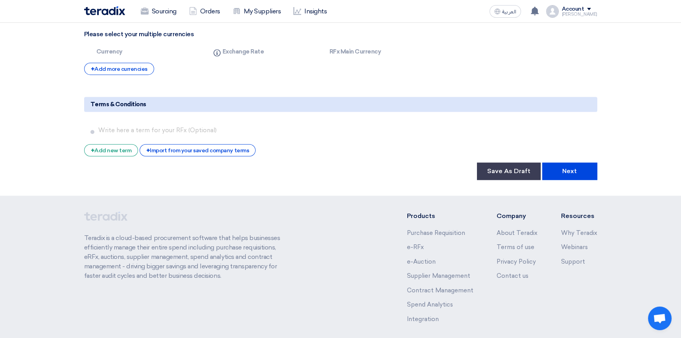
scroll to position [1442, 0]
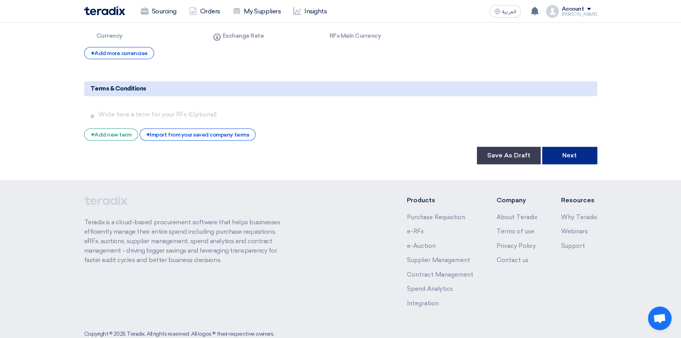
click at [574, 147] on button "Next" at bounding box center [569, 155] width 55 height 17
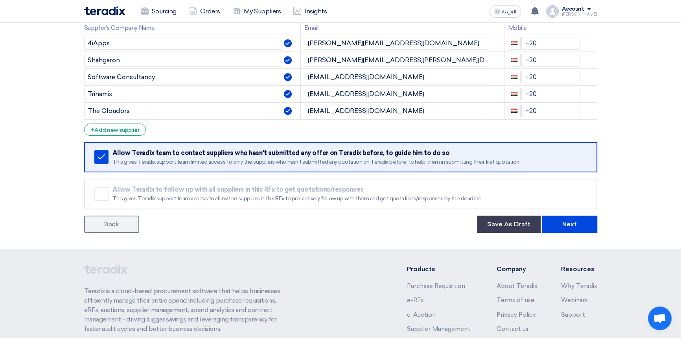
scroll to position [235, 0]
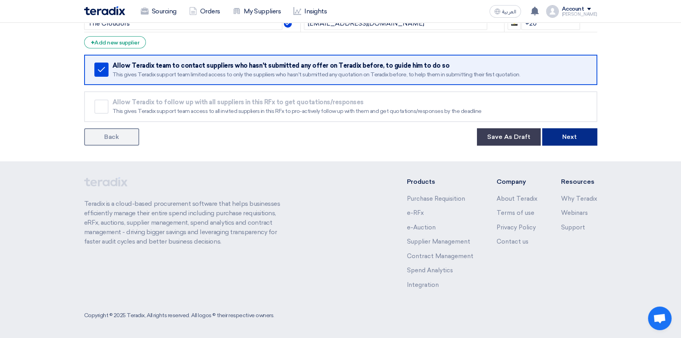
click at [578, 134] on button "Next" at bounding box center [569, 136] width 55 height 17
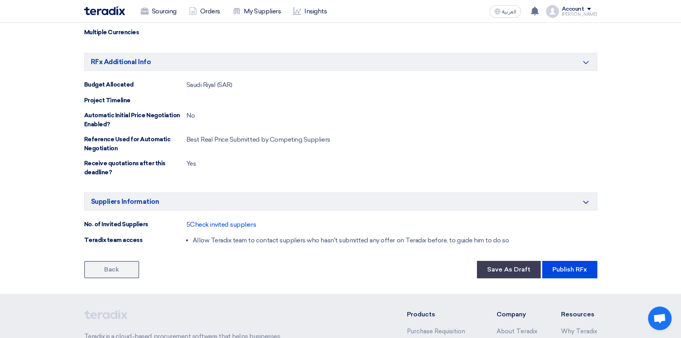
scroll to position [635, 0]
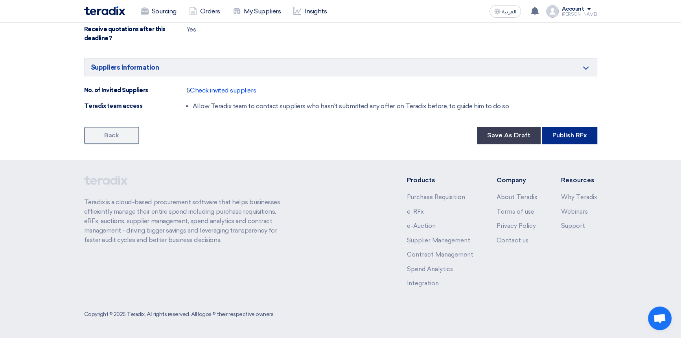
click at [563, 136] on button "Publish RFx" at bounding box center [569, 135] width 55 height 17
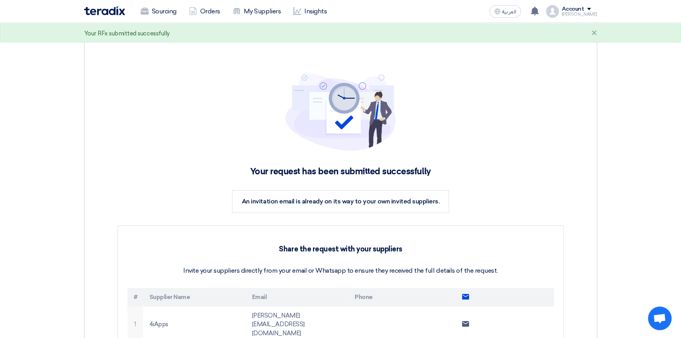
click at [464, 295] on icon "Send email to all suppliers" at bounding box center [465, 296] width 7 height 7
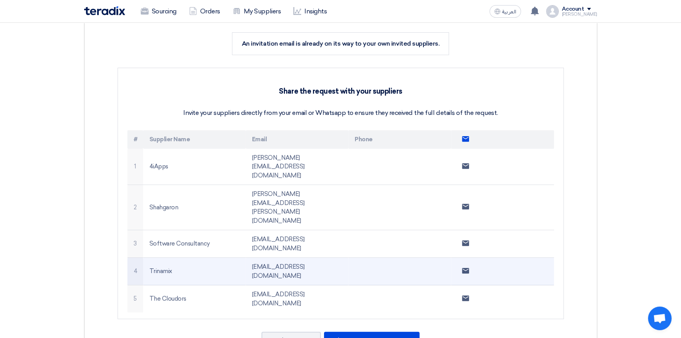
scroll to position [214, 0]
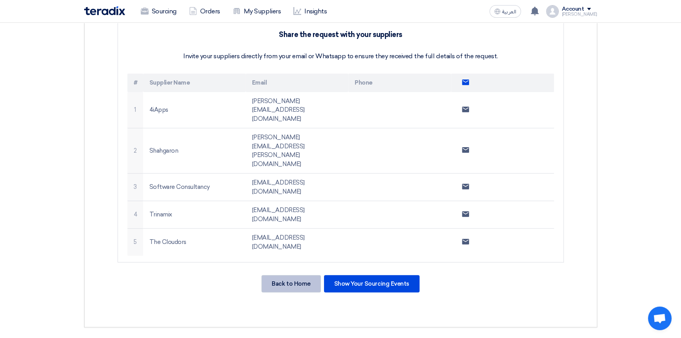
click at [273, 275] on div "Back to Home" at bounding box center [290, 283] width 59 height 17
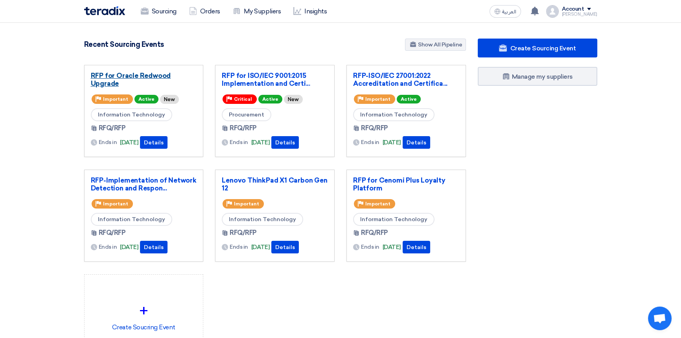
click at [143, 77] on link "RFP for Oracle Redwood Upgrade" at bounding box center [144, 80] width 106 height 16
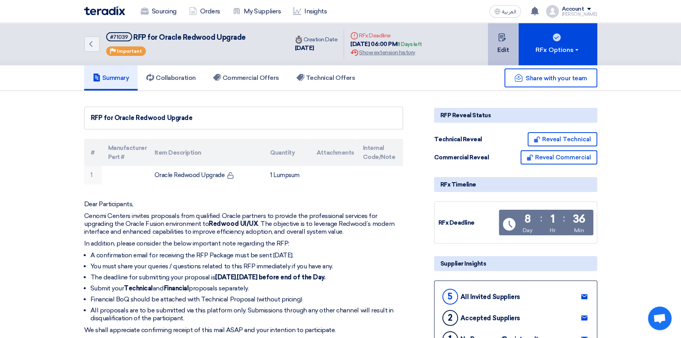
click at [503, 41] on button "Edit" at bounding box center [503, 44] width 31 height 42
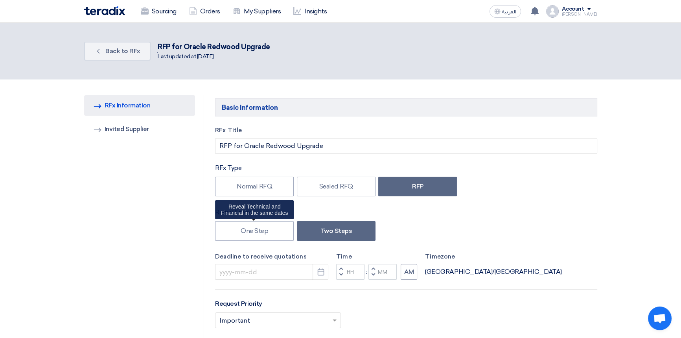
type input "8/21/2025"
type input "06"
type input "00"
click at [122, 122] on link "Invited Suppliers Invited Supplier" at bounding box center [139, 129] width 111 height 20
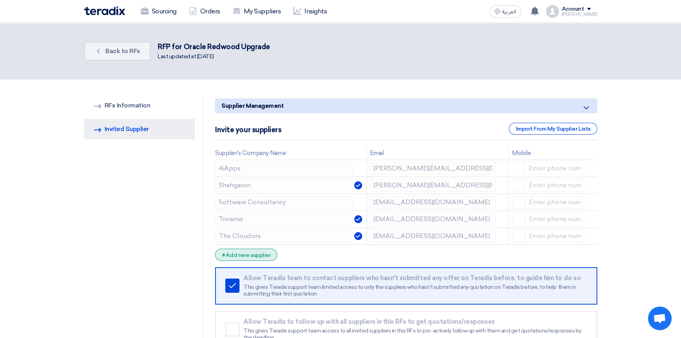
click at [246, 255] on div "+ Add new supplier" at bounding box center [246, 254] width 62 height 12
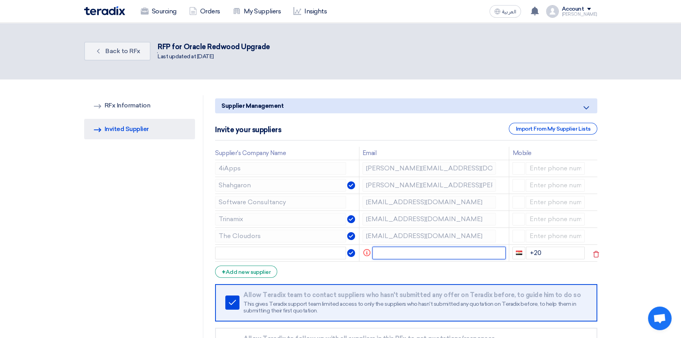
click at [389, 248] on input "text" at bounding box center [438, 252] width 133 height 13
paste input "rahul@shahgaron.com"
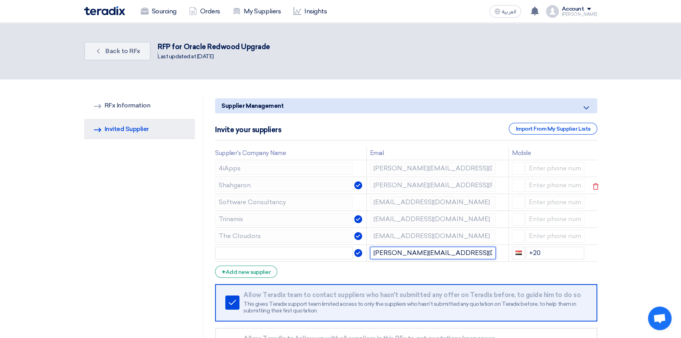
type input "rahul@shahgaron.com"
click at [204, 187] on div "RFQ Information RFx Information Invited Suppliers Invited Supplier Supplier Man…" at bounding box center [340, 241] width 525 height 293
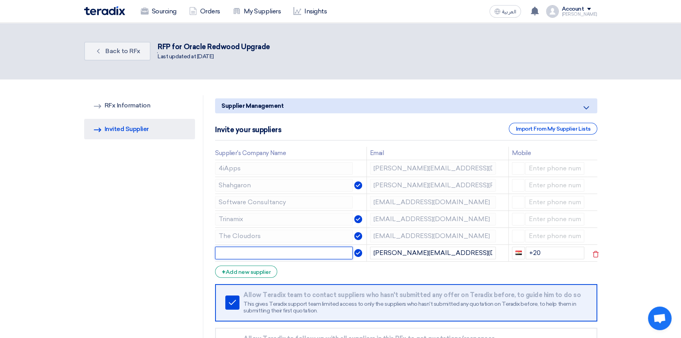
click at [267, 251] on input "text" at bounding box center [284, 252] width 138 height 13
paste input "Shahgaron"
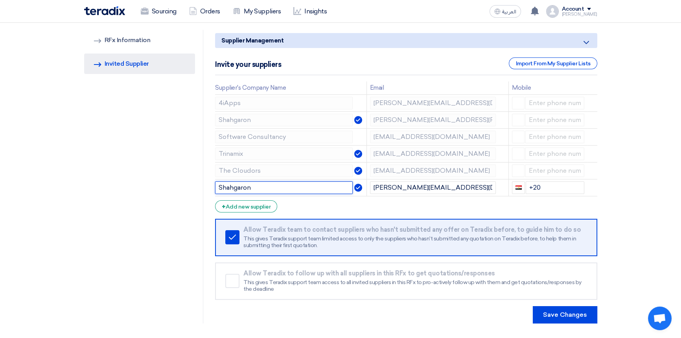
scroll to position [171, 0]
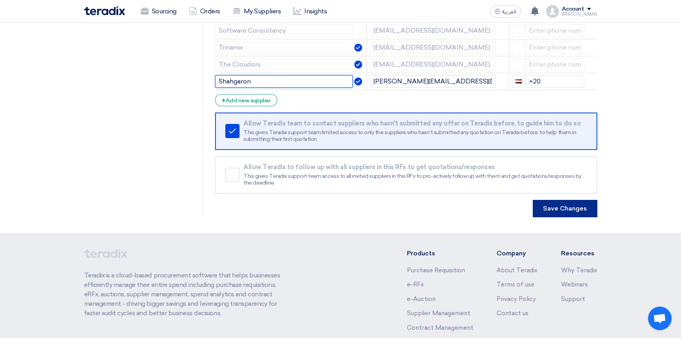
type input "Shahgaron"
click at [566, 206] on button "Save Changes" at bounding box center [564, 208] width 64 height 17
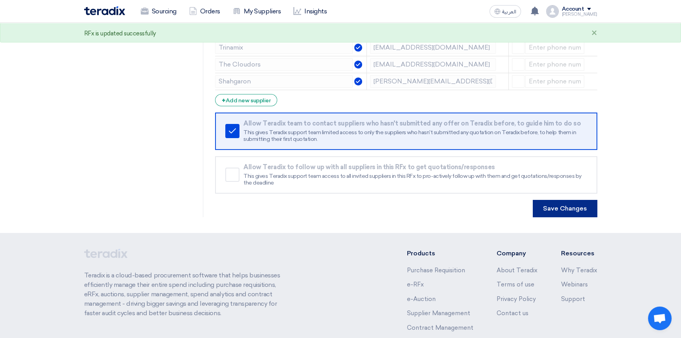
scroll to position [0, 0]
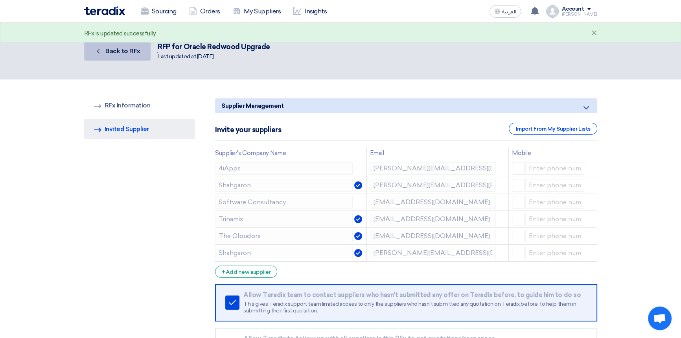
click at [112, 51] on span "Back to RFx" at bounding box center [122, 50] width 35 height 7
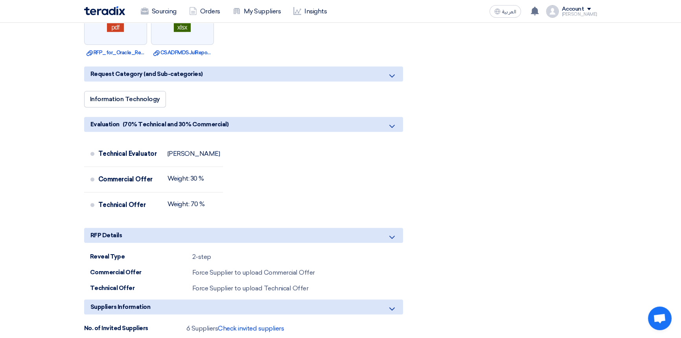
scroll to position [428, 0]
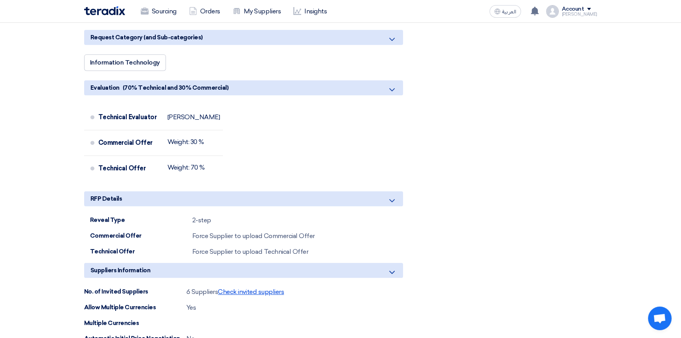
click at [264, 289] on span "Check invited suppliers" at bounding box center [251, 291] width 66 height 7
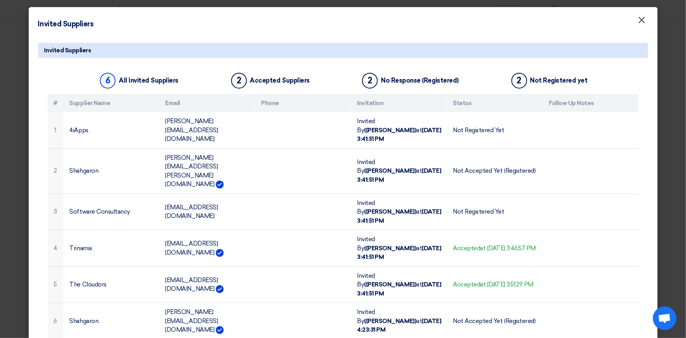
click at [641, 23] on span "×" at bounding box center [642, 22] width 8 height 16
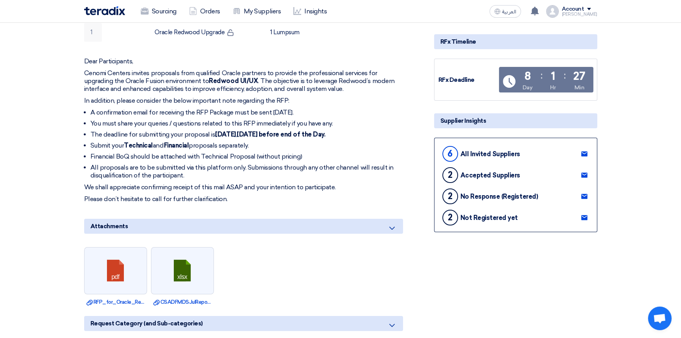
scroll to position [0, 0]
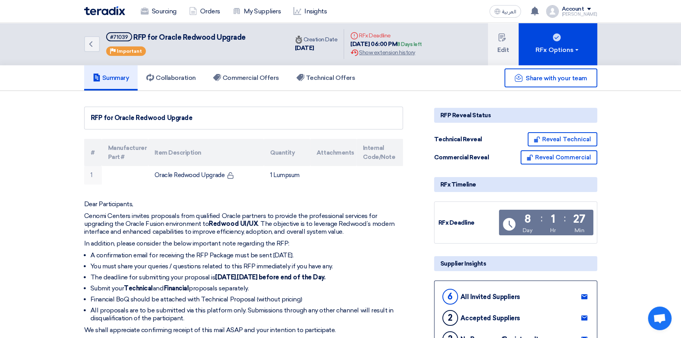
click at [105, 13] on img at bounding box center [104, 10] width 41 height 9
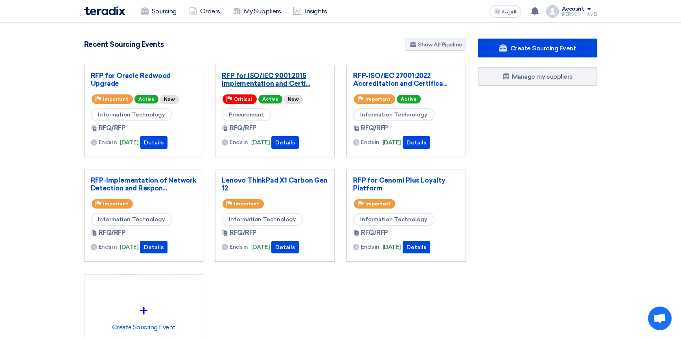
click at [263, 77] on link "RFP for ISO/IEC 9001:2015 Implementation and Certi..." at bounding box center [275, 80] width 106 height 16
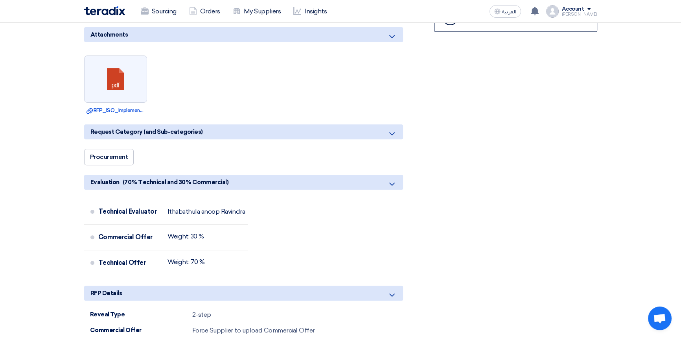
scroll to position [464, 0]
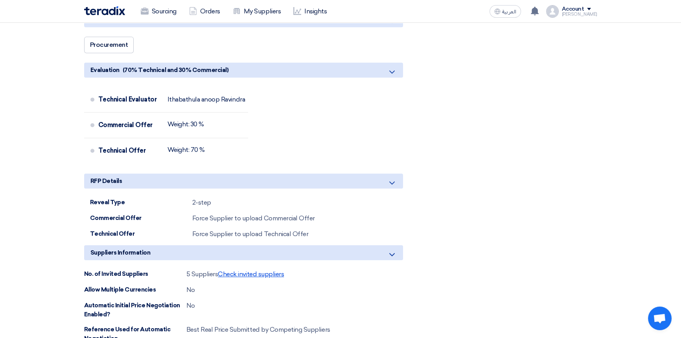
click at [237, 275] on span "Check invited suppliers" at bounding box center [251, 273] width 66 height 7
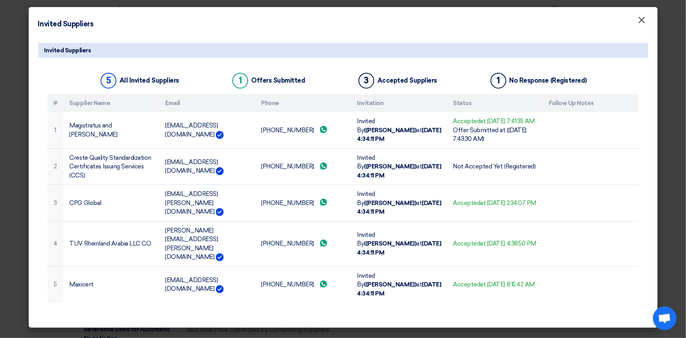
click at [642, 20] on span "×" at bounding box center [642, 22] width 8 height 16
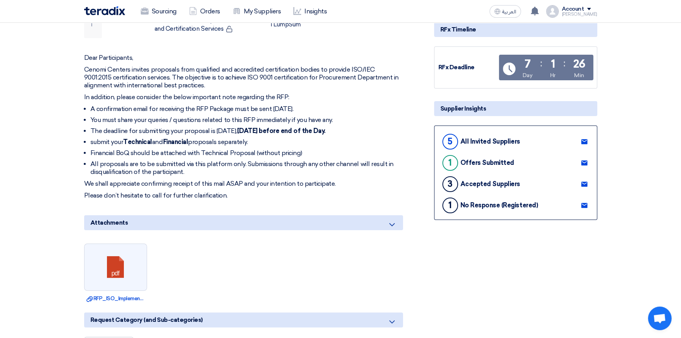
scroll to position [0, 0]
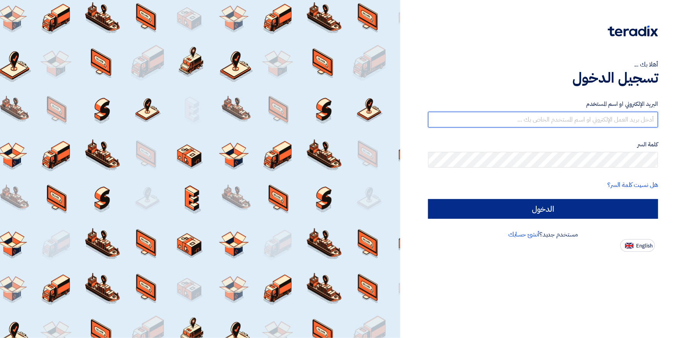
type input "faizan.ahmed@cenomi.com"
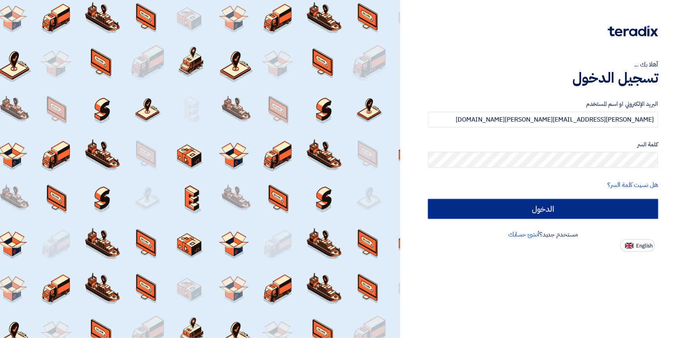
click at [523, 207] on input "الدخول" at bounding box center [543, 209] width 230 height 20
type input "Sign in"
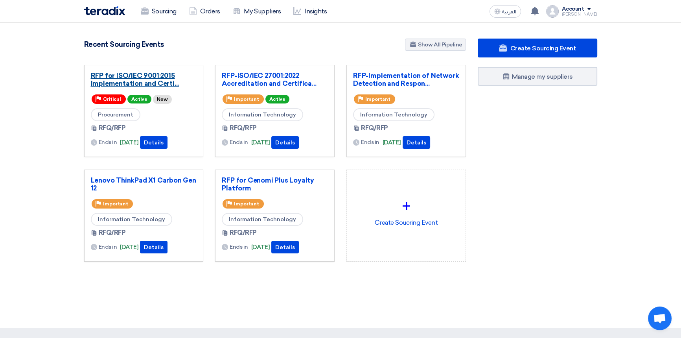
click at [123, 75] on link "RFP for ISO/IEC 9001:2015 Implementation and Certi..." at bounding box center [144, 80] width 106 height 16
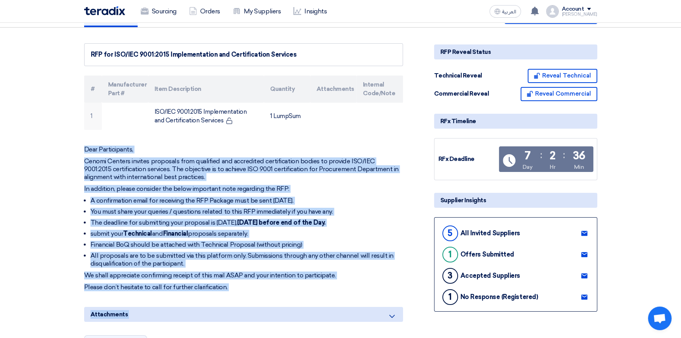
scroll to position [76, 0]
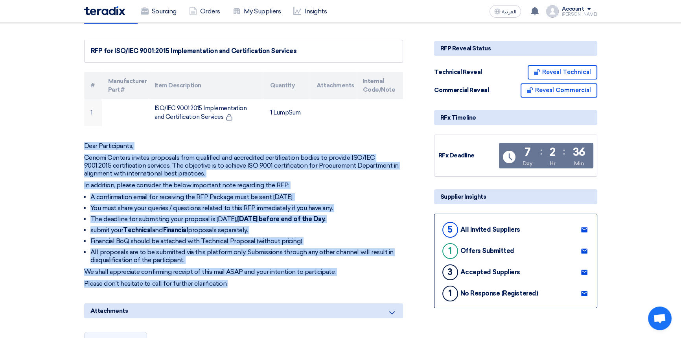
drag, startPoint x: 83, startPoint y: 184, endPoint x: 231, endPoint y: 277, distance: 174.6
copy div "Dear Participants, Cenomi Centers invites proposals from qualified and accredit…"
